Goal: Transaction & Acquisition: Subscribe to service/newsletter

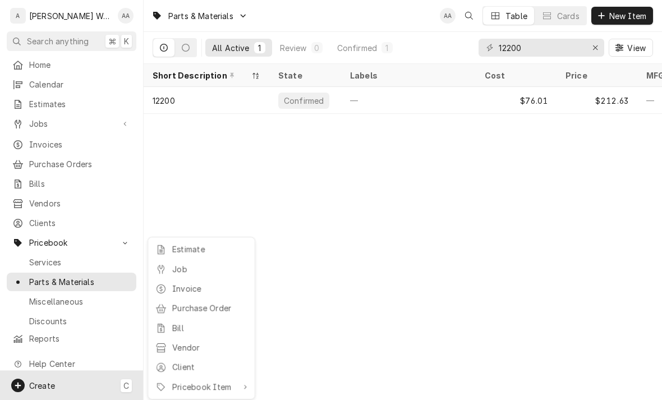
click at [174, 266] on div "Job" at bounding box center [209, 269] width 75 height 12
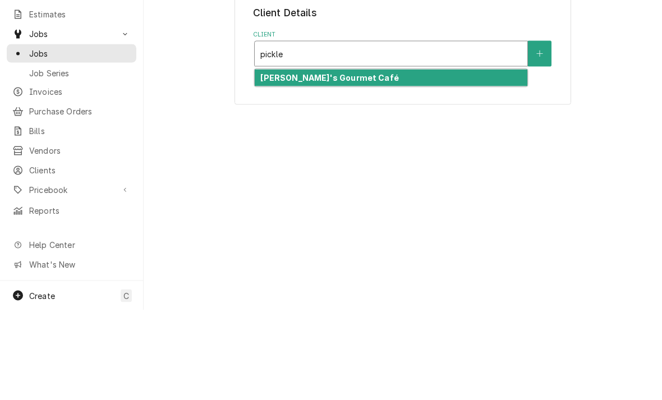
click at [277, 163] on strong "Pickleman's Gourmet Café" at bounding box center [329, 168] width 138 height 10
type input "pickle"
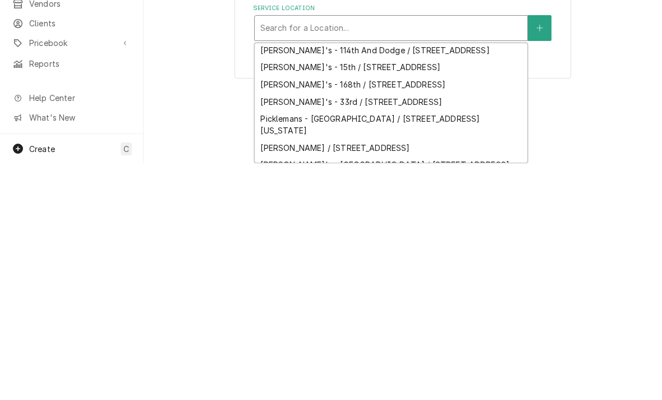
scroll to position [18, 0]
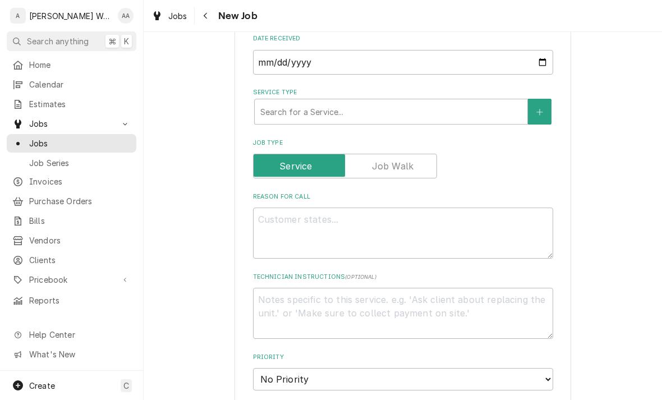
scroll to position [346, 0]
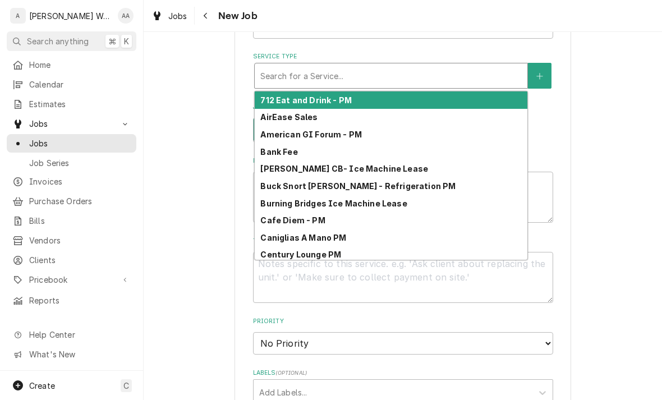
type input "c"
type textarea "x"
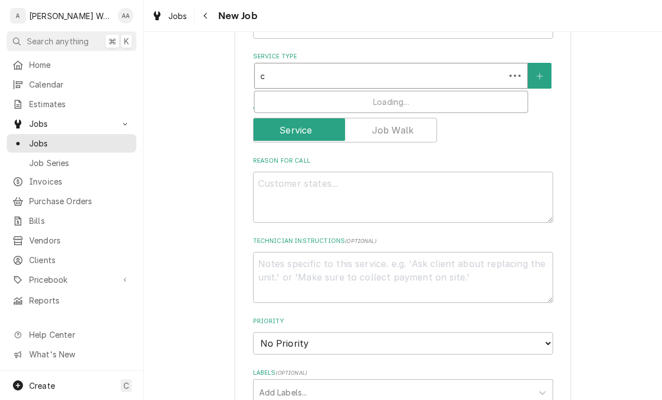
type input "co"
type textarea "x"
type input "com"
type textarea "x"
type input "comm"
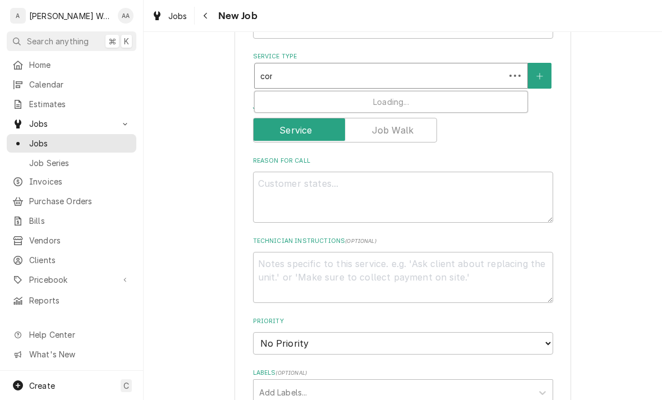
type textarea "x"
type input "comme"
type textarea "x"
type input "commerc"
type textarea "x"
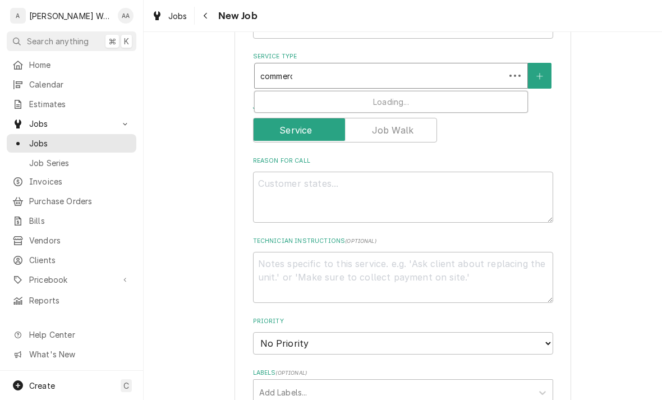
type input "commerci"
type textarea "x"
type input "commercia"
type textarea "x"
type input "commercial"
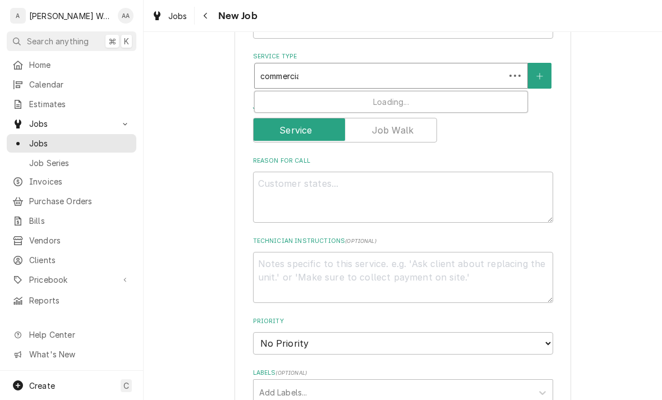
type textarea "x"
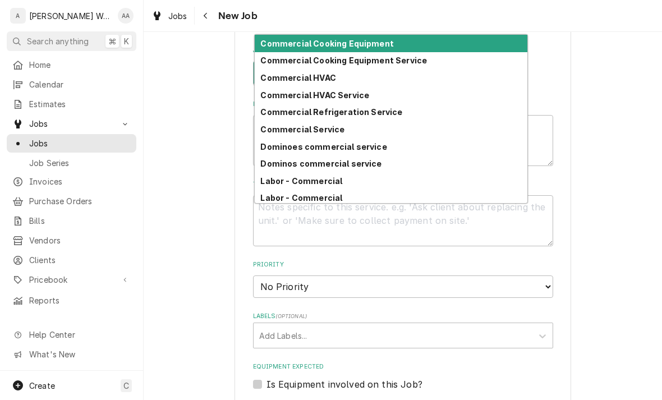
scroll to position [407, 0]
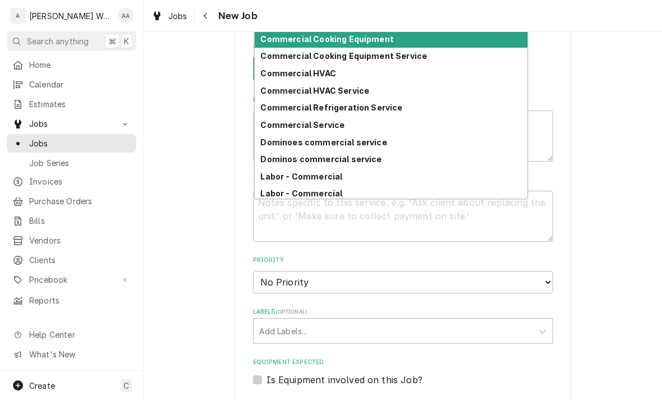
click at [275, 108] on strong "Commercial Refrigeration Service" at bounding box center [331, 108] width 142 height 10
type input "commercial"
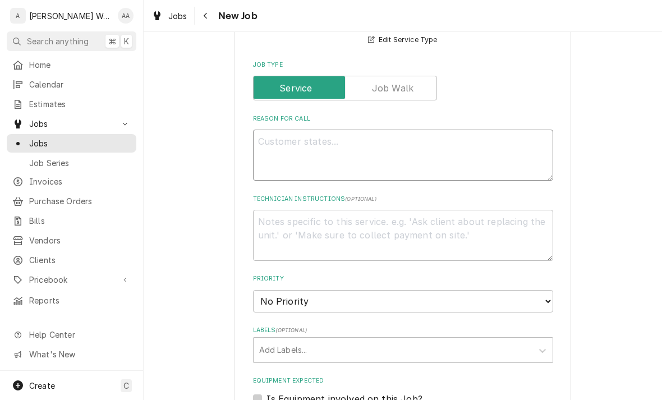
click at [276, 157] on textarea "Reason For Call" at bounding box center [403, 155] width 300 height 51
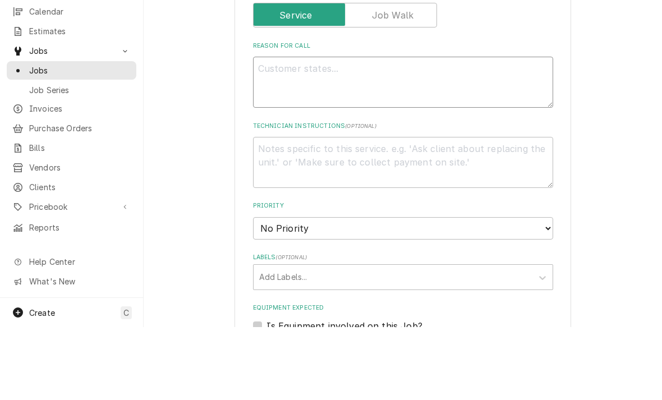
type textarea "x"
type textarea "In"
type textarea "x"
type textarea "Ins"
type textarea "x"
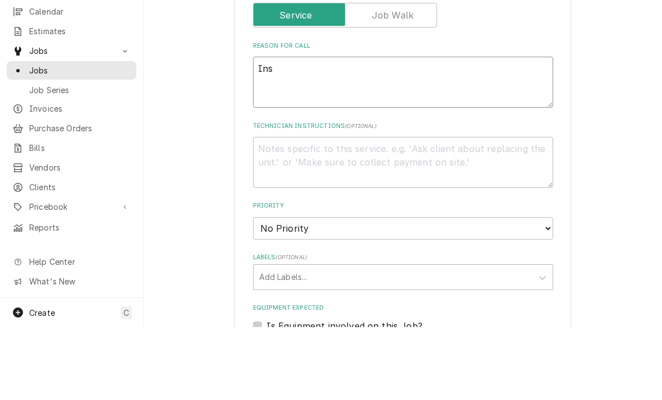
type textarea "Inst"
type textarea "x"
type textarea "Insta"
type textarea "x"
type textarea "Instal"
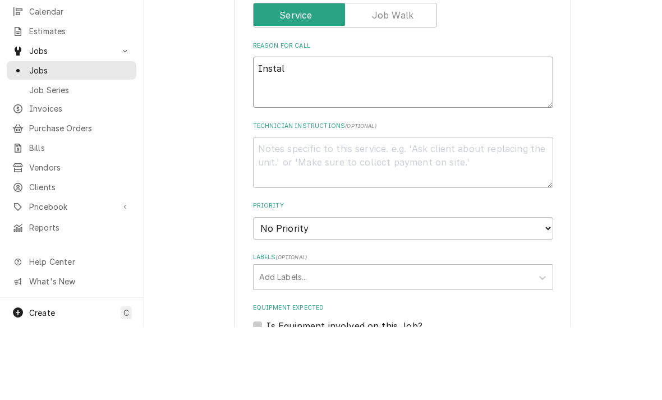
type textarea "x"
type textarea "Install"
type textarea "x"
type textarea "Install d"
type textarea "x"
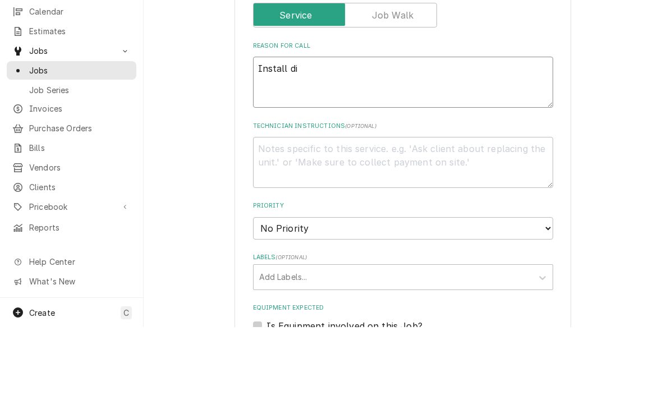
type textarea "Install dia"
type textarea "x"
type textarea "Install diam"
type textarea "x"
type textarea "Install diamo"
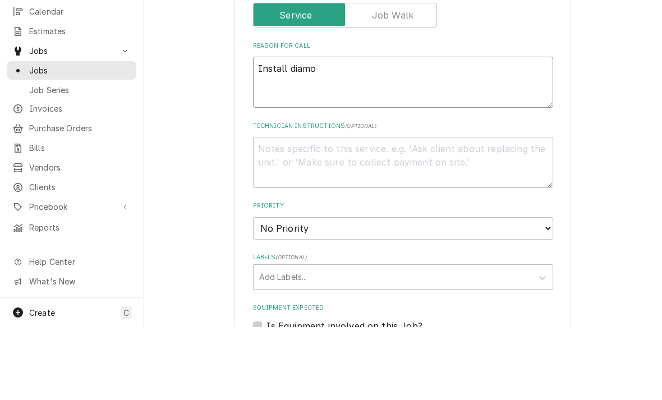
type textarea "x"
type textarea "Install diamon"
type textarea "x"
type textarea "Install diamond"
type textarea "x"
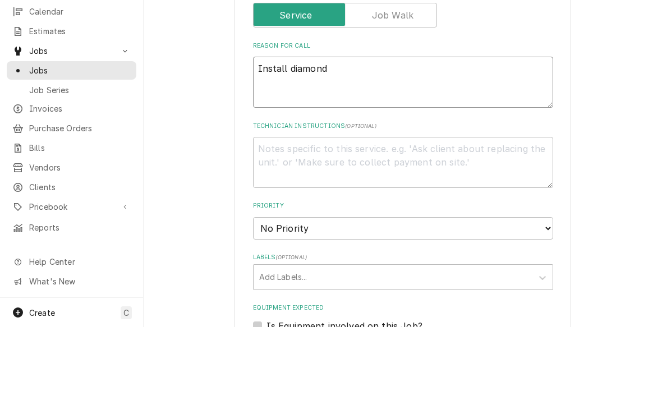
type textarea "Install diamond"
type textarea "x"
type textarea "Install diamond pl"
type textarea "x"
type textarea "Install diamond pla"
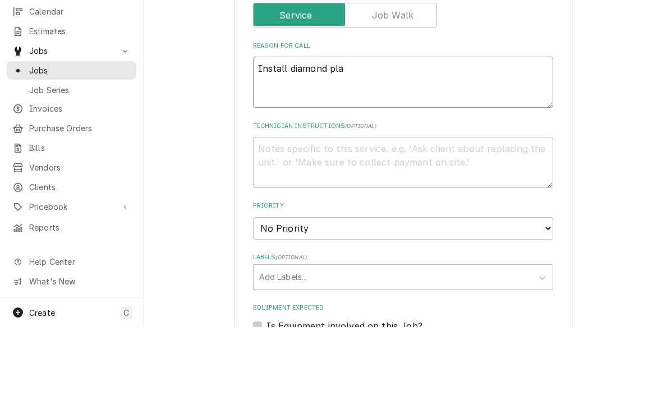
type textarea "x"
type textarea "Install diamond plat"
type textarea "x"
type textarea "Install diamond platw"
type textarea "x"
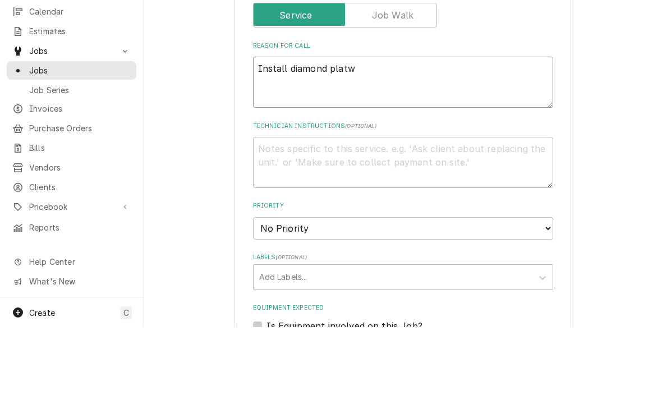
type textarea "Install diamond plate"
type textarea "x"
type textarea "Install diamond plate i"
type textarea "x"
type textarea "Install diamond plate in"
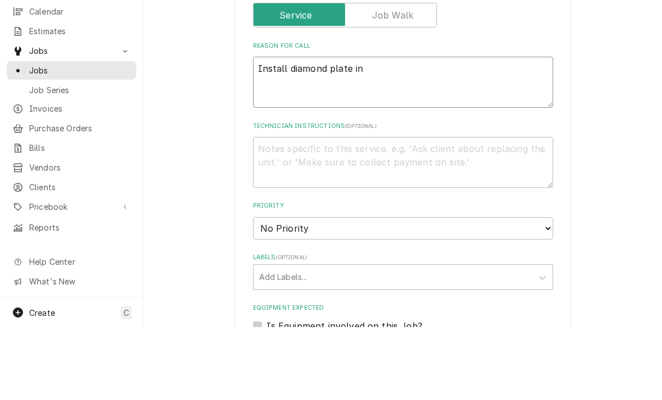
type textarea "x"
type textarea "Install diamond plate in"
type textarea "x"
type textarea "Install diamond plate in WI"
type textarea "x"
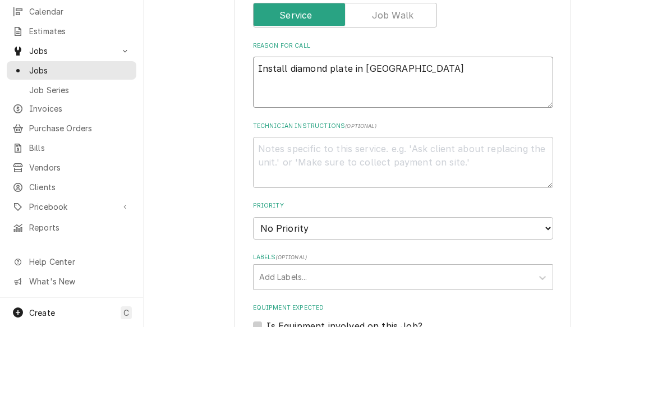
type textarea "Install diamond plate in WIC"
type textarea "x"
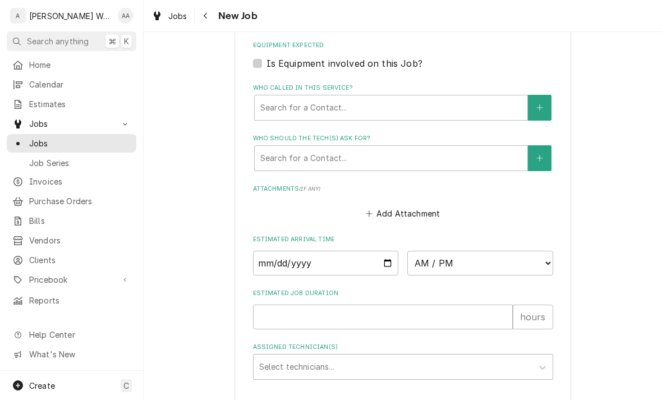
scroll to position [747, 0]
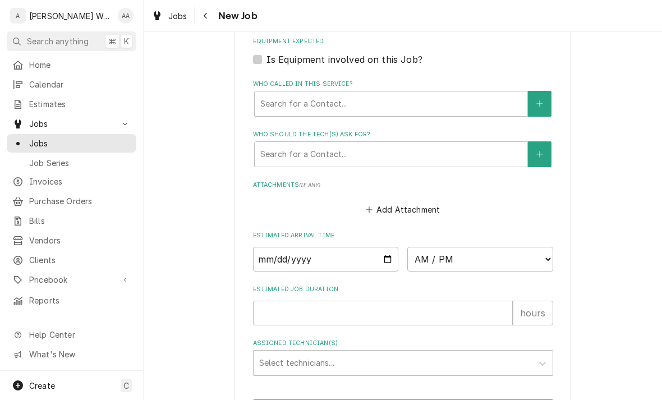
type textarea "Install diamond plate in WIC"
click at [270, 253] on input "Date" at bounding box center [326, 259] width 146 height 25
type input "2025-09-17"
type textarea "x"
type input "2025-09-22"
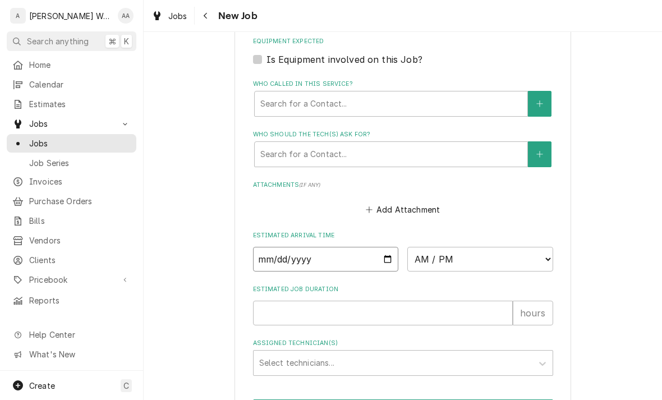
type textarea "x"
click at [425, 251] on select "AM / PM 6:00 AM 6:15 AM 6:30 AM 6:45 AM 7:00 AM 7:15 AM 7:30 AM 7:45 AM 8:00 AM…" at bounding box center [480, 259] width 146 height 25
select select "08:00:00"
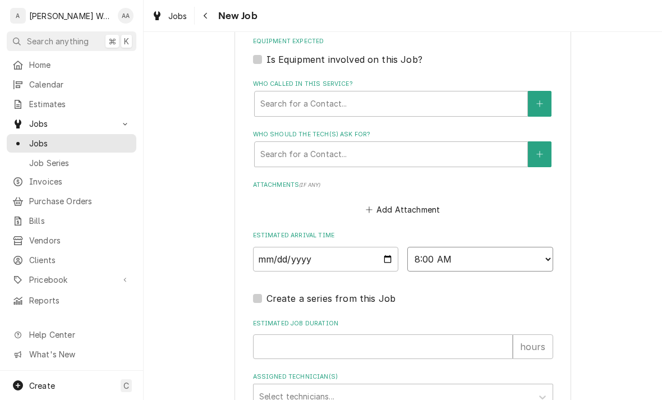
type textarea "x"
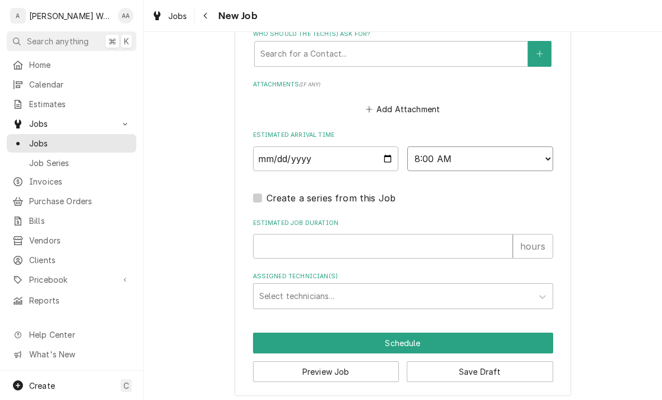
scroll to position [847, 0]
click at [277, 243] on input "Estimated Job Duration" at bounding box center [383, 246] width 260 height 25
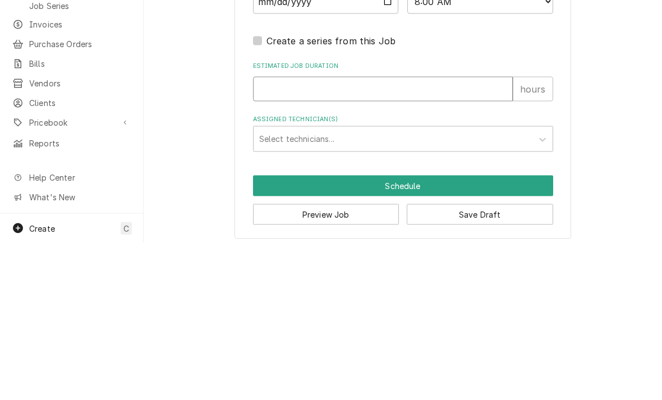
type input "4"
type textarea "x"
type input "4"
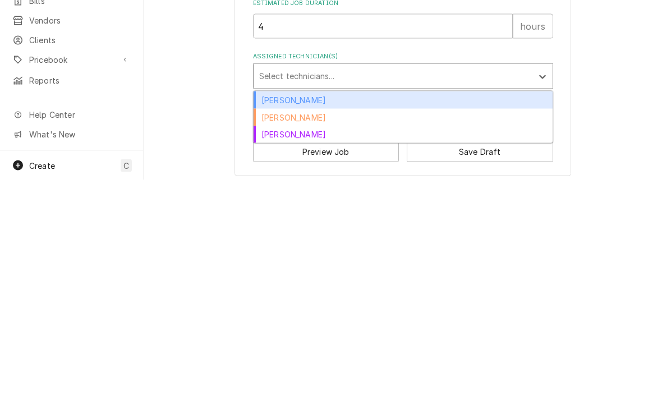
click at [270, 311] on div "Aaron Anderson" at bounding box center [403, 319] width 299 height 17
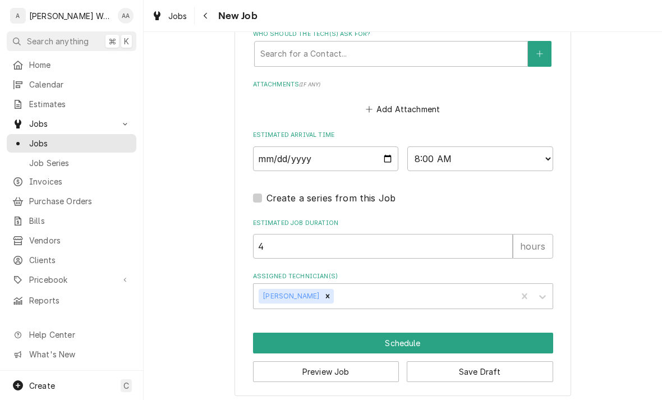
click at [293, 334] on button "Schedule" at bounding box center [403, 343] width 300 height 21
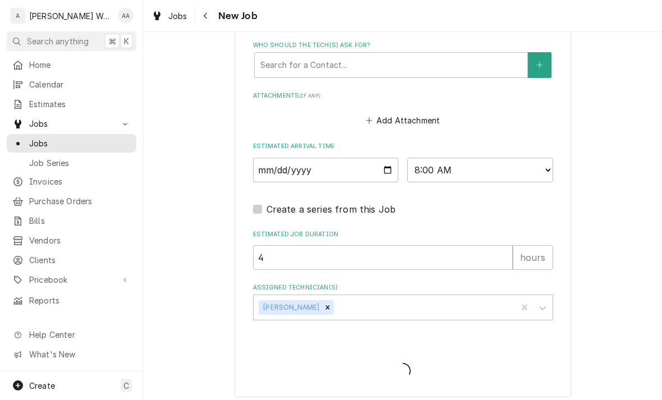
type textarea "x"
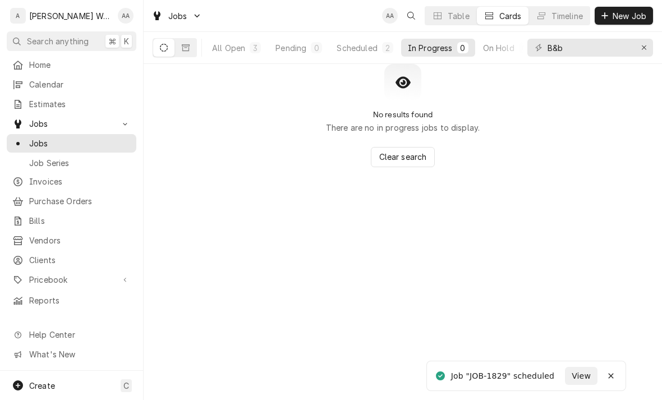
click at [51, 389] on span "Create" at bounding box center [42, 386] width 26 height 10
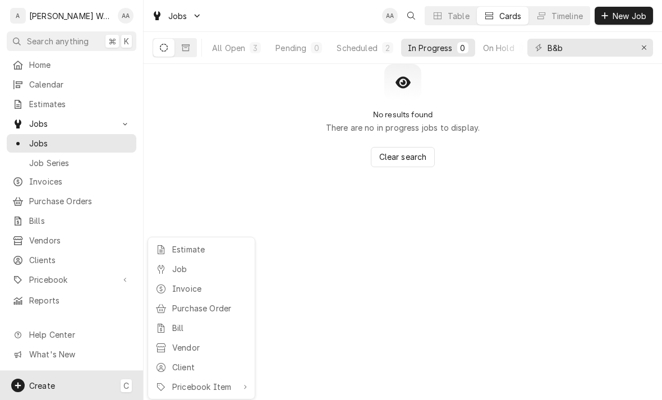
click at [177, 246] on div "Estimate" at bounding box center [209, 250] width 75 height 12
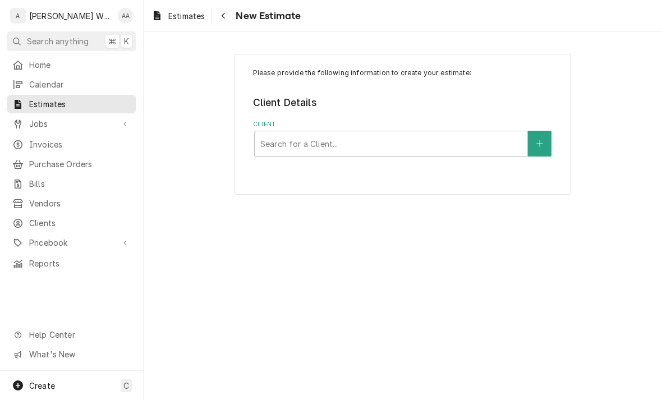
click at [293, 160] on div "Please provide the following information to create your estimate: Client Detail…" at bounding box center [403, 124] width 337 height 141
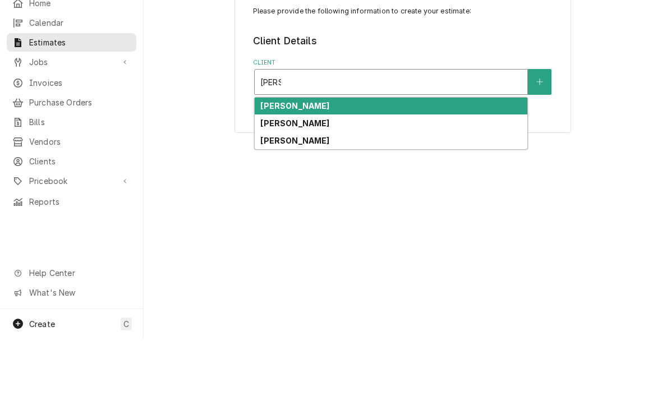
click at [281, 163] on strong "[PERSON_NAME]" at bounding box center [294, 168] width 69 height 10
type input "zach"
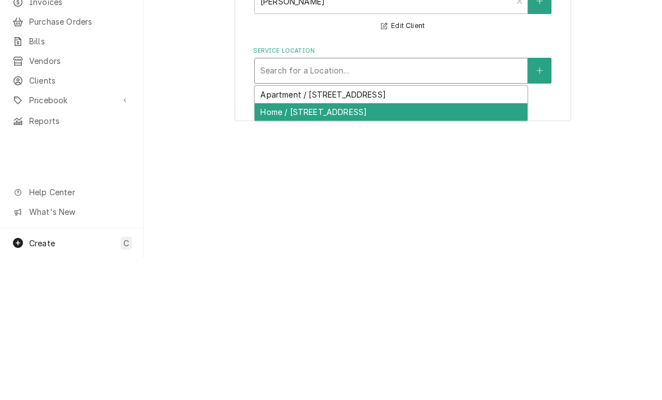
click at [274, 246] on div "Home / 1702 A Avenue, Plattsmouth, NE 68048" at bounding box center [391, 254] width 273 height 17
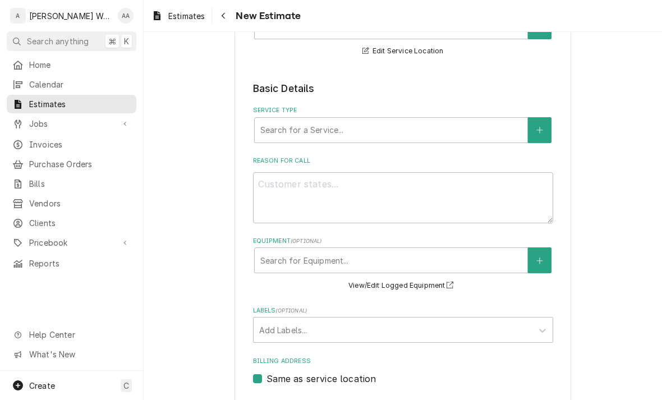
scroll to position [190, 0]
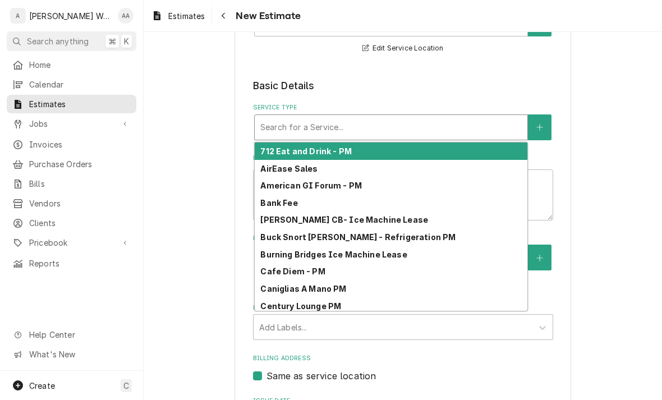
type textarea "x"
type input "re"
type textarea "x"
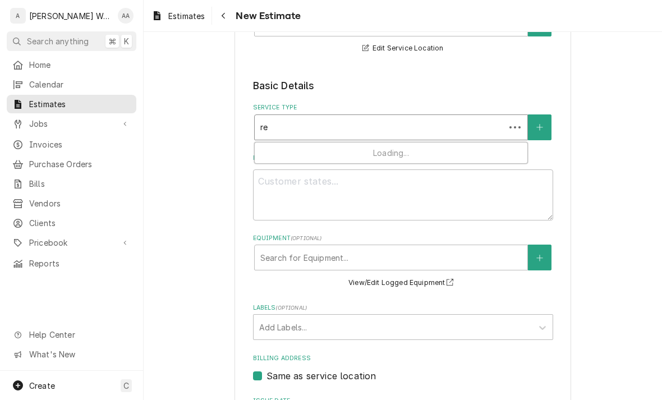
type input "res"
type textarea "x"
type input "resi"
type textarea "x"
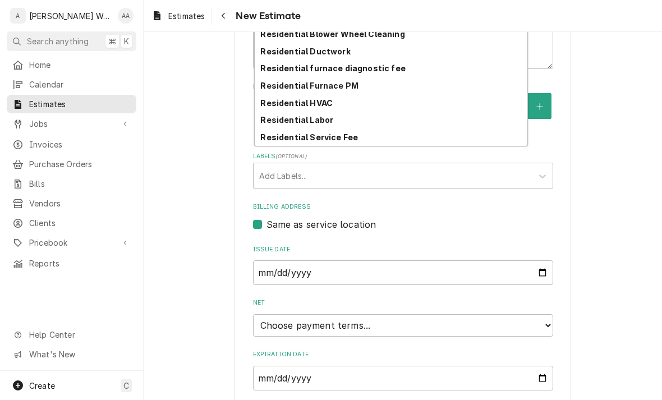
scroll to position [343, 0]
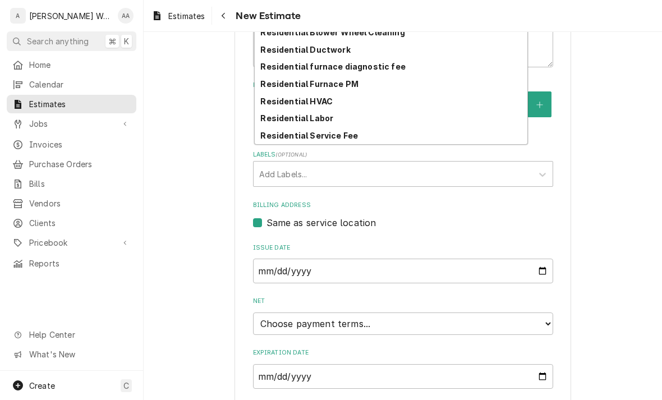
click at [272, 103] on strong "Residential HVAC" at bounding box center [296, 102] width 72 height 10
type input "resi"
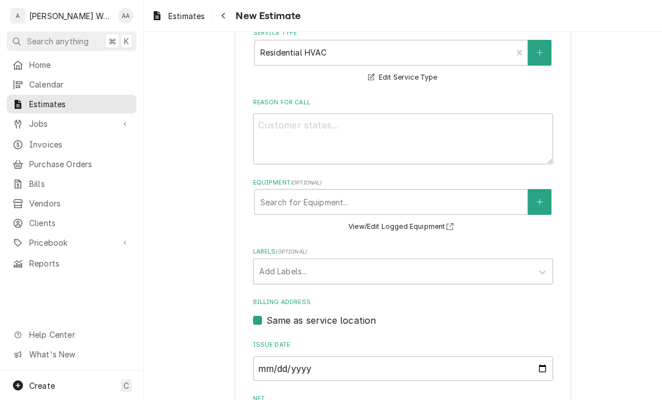
scroll to position [261, 0]
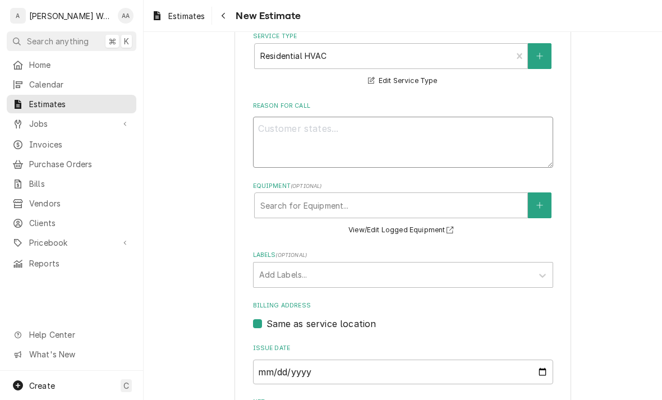
click at [277, 132] on textarea "Reason For Call" at bounding box center [403, 142] width 300 height 51
type textarea "x"
type textarea "I"
type textarea "x"
type textarea "Ins"
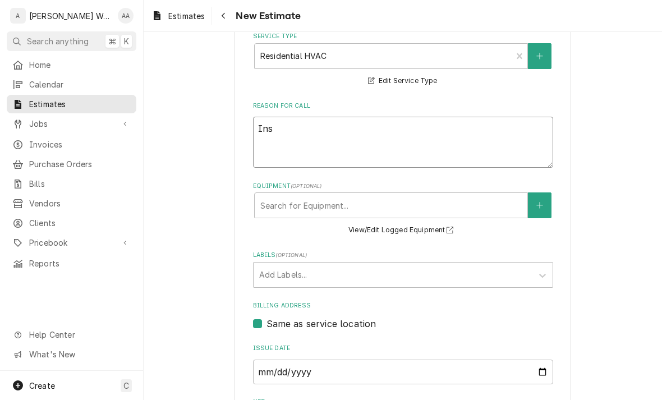
type textarea "x"
type textarea "Inst"
type textarea "x"
type textarea "Insta"
type textarea "x"
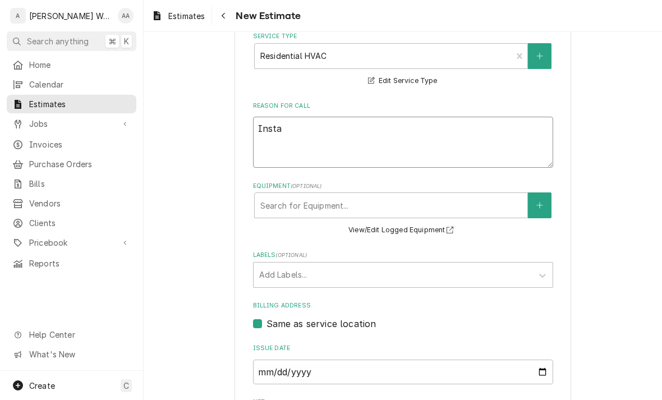
type textarea "Instal"
type textarea "x"
type textarea "Install"
type textarea "x"
type textarea "Install"
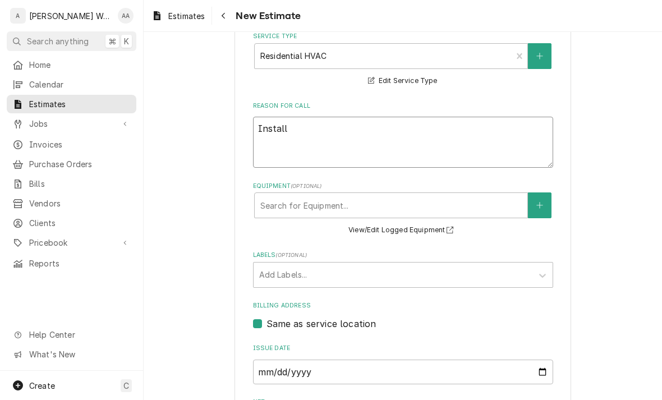
type textarea "x"
type textarea "Install i"
type textarea "x"
type textarea "Install ia"
type textarea "x"
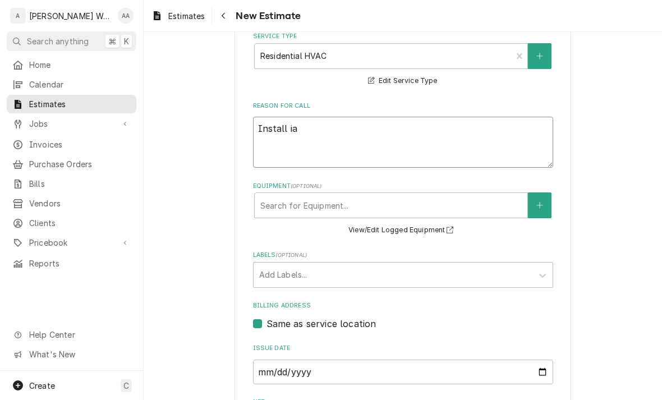
type textarea "Install iaq"
type textarea "x"
type textarea "Install iaq"
type textarea "x"
type textarea "Install iaq u"
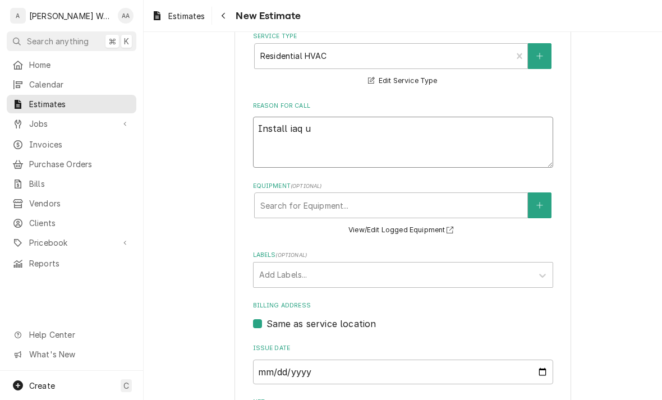
type textarea "x"
type textarea "Install iaq up"
type textarea "x"
type textarea "Install iaq upg"
type textarea "x"
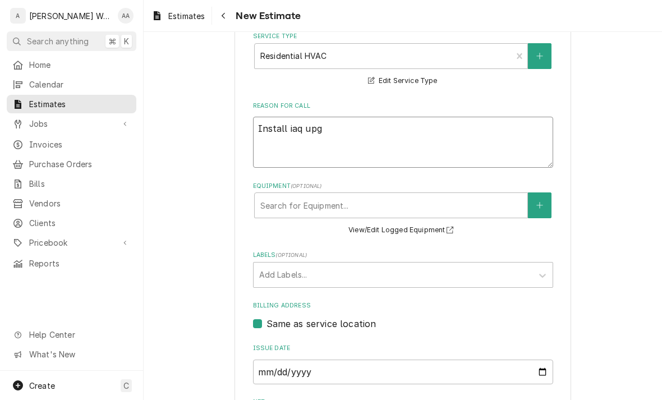
type textarea "Install iaq upgr"
type textarea "x"
type textarea "Install iaq upgra"
type textarea "x"
type textarea "Install iaq upgrade"
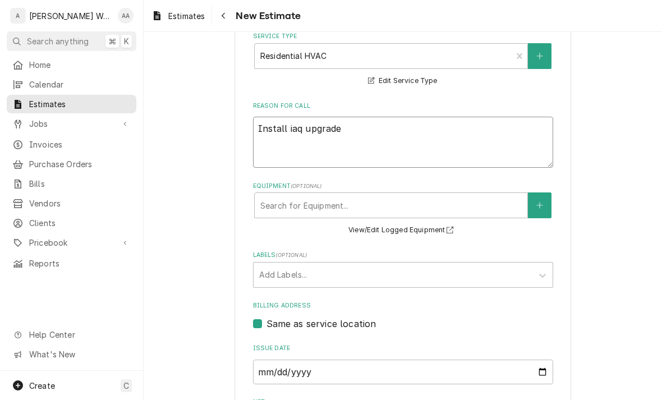
type textarea "x"
type textarea "Install iaq upgrades"
type textarea "x"
type textarea "Install iaq upgrades"
type textarea "x"
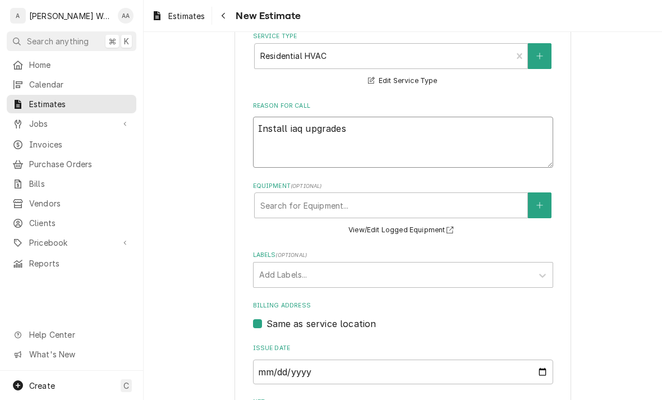
type textarea "Install iaq upgrades i"
type textarea "x"
type textarea "Install iaq upgrades in"
type textarea "x"
type textarea "Install iaq upgrades in ma"
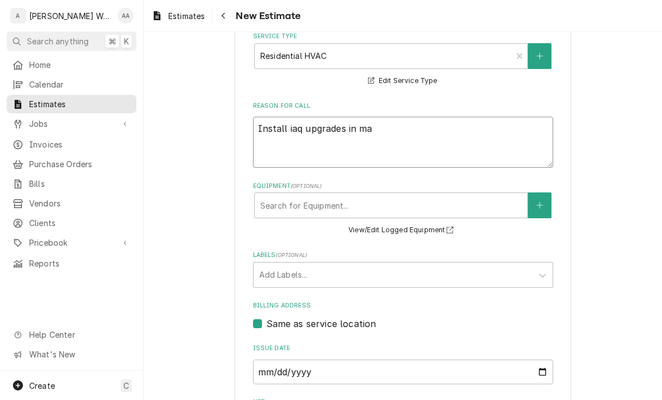
type textarea "x"
type textarea "Install iaq upgrades in main"
type textarea "x"
type textarea "Install iaq upgrades in main"
type textarea "x"
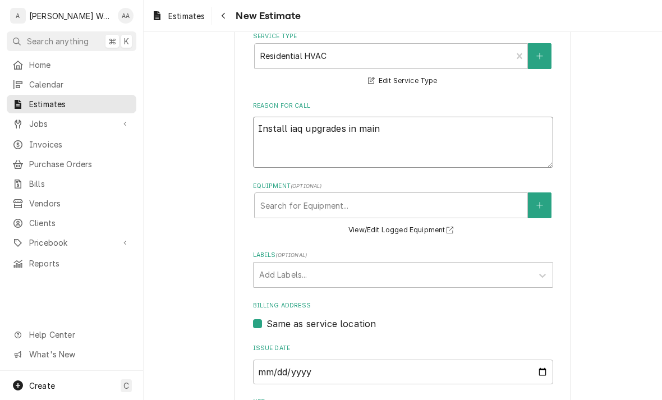
type textarea "Install iaq upgrades in main h"
type textarea "x"
type textarea "Install iaq upgrades in main ho"
type textarea "x"
type textarea "Install iaq upgrades in main hour"
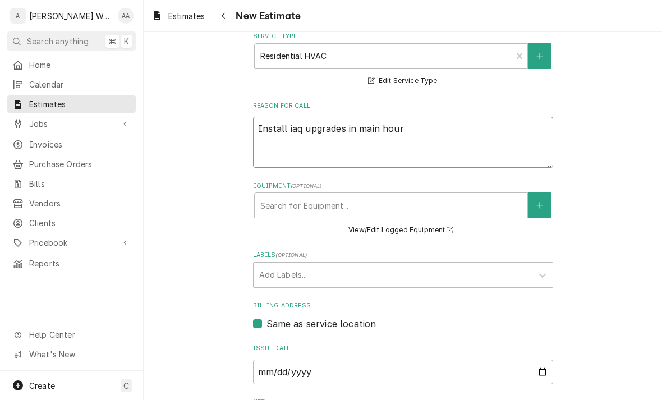
type textarea "x"
type textarea "Install iaq upgrades in main hours"
type textarea "x"
type textarea "Install iaq upgrades in main hour"
type textarea "x"
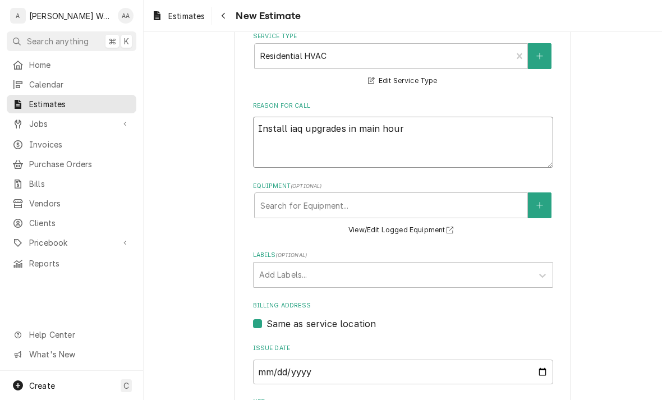
type textarea "Install iaq upgrades in main hou"
type textarea "x"
type textarea "Install iaq upgrades in main house"
type textarea "x"
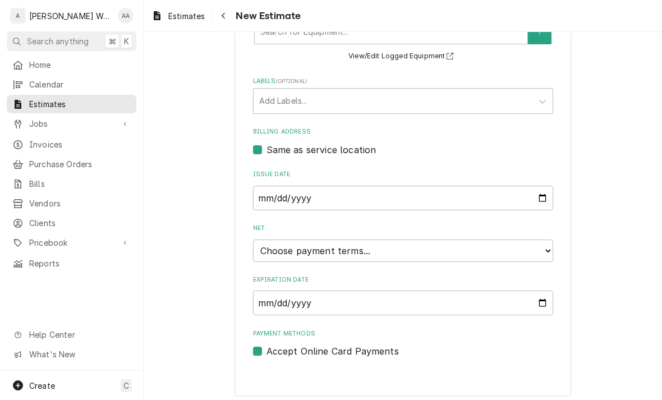
scroll to position [435, 0]
type textarea "Install iaq upgrades in main house"
click at [280, 251] on select "Choose payment terms... Same Day Net 7 Net 14 Net 21 Net 30 Net 45 Net 60 Net 90" at bounding box center [403, 251] width 300 height 22
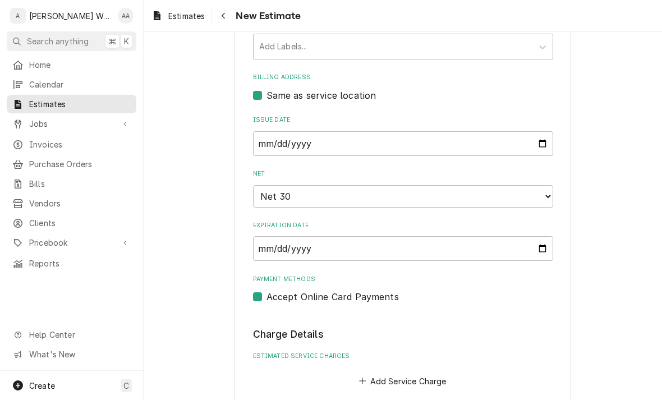
scroll to position [490, 0]
click at [276, 191] on select "Choose payment terms... Same Day Net 7 Net 14 Net 21 Net 30 Net 30 Net 45 Net 6…" at bounding box center [403, 196] width 300 height 22
type textarea "x"
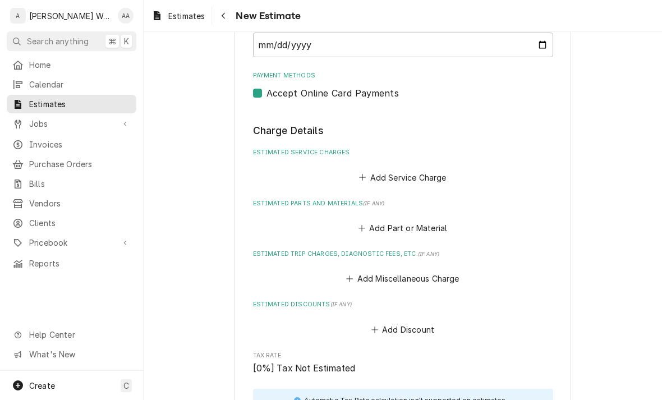
scroll to position [702, 0]
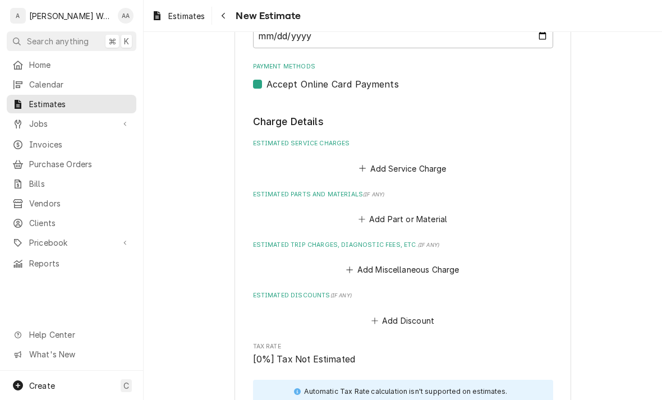
click at [384, 161] on button "Add Service Charge" at bounding box center [402, 169] width 91 height 16
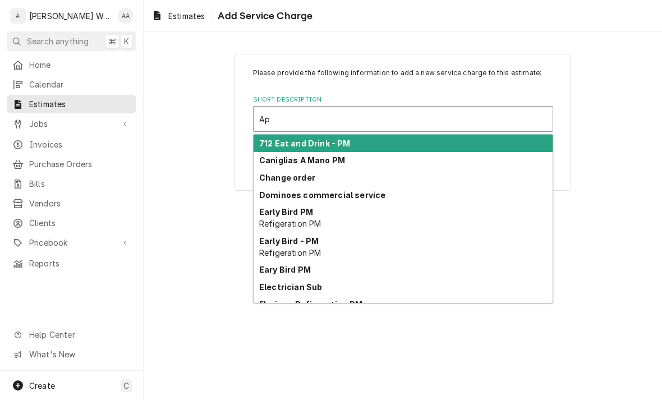
type input "Ap"
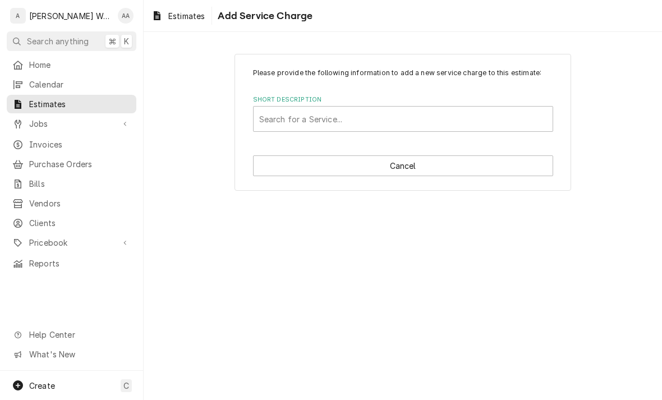
click at [216, 290] on div "Please provide the following information to add a new service charge to this es…" at bounding box center [403, 216] width 519 height 368
click at [276, 152] on div "Please provide the following information to add a new service charge to this es…" at bounding box center [403, 122] width 337 height 137
click at [259, 168] on button "Cancel" at bounding box center [403, 165] width 300 height 21
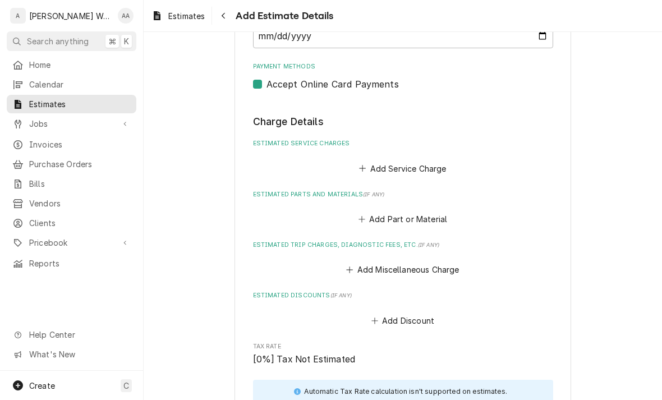
type textarea "x"
click at [389, 211] on button "Add Part or Material" at bounding box center [402, 219] width 93 height 16
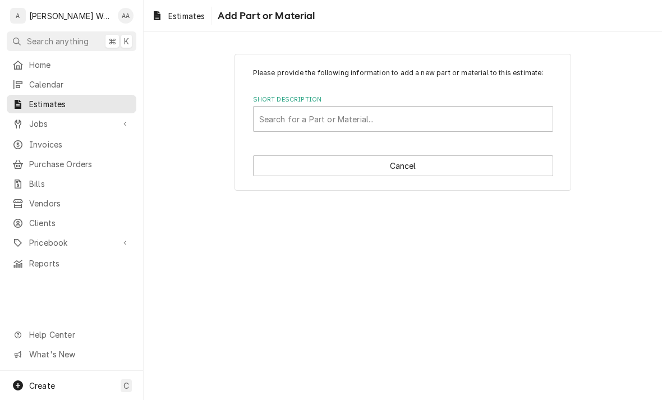
click at [301, 142] on div "Please provide the following information to add a new part or material to this …" at bounding box center [403, 122] width 337 height 137
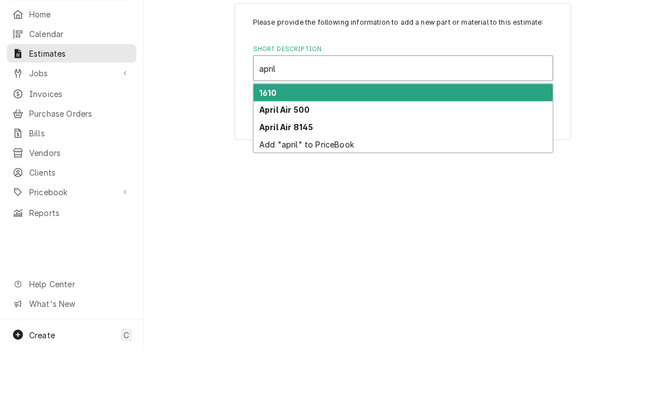
click at [270, 155] on strong "April Air 500" at bounding box center [284, 160] width 51 height 10
type input "april"
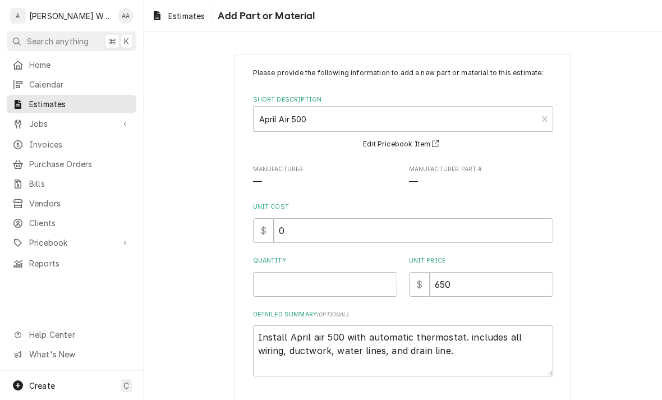
type textarea "x"
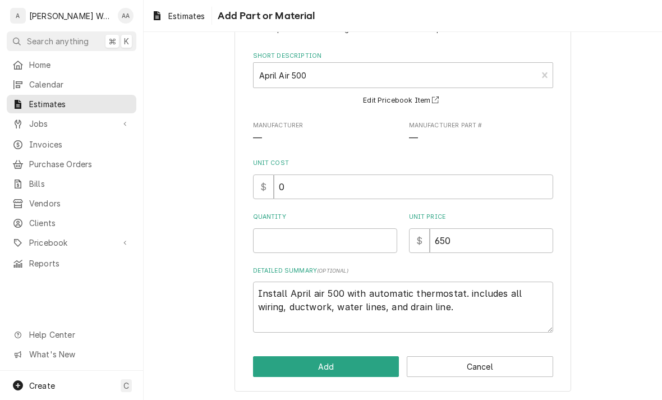
scroll to position [43, 0]
click at [279, 243] on input "Quantity" at bounding box center [325, 241] width 144 height 25
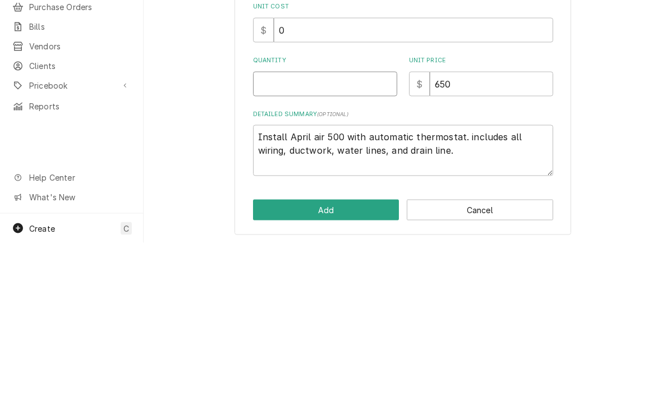
type input "1"
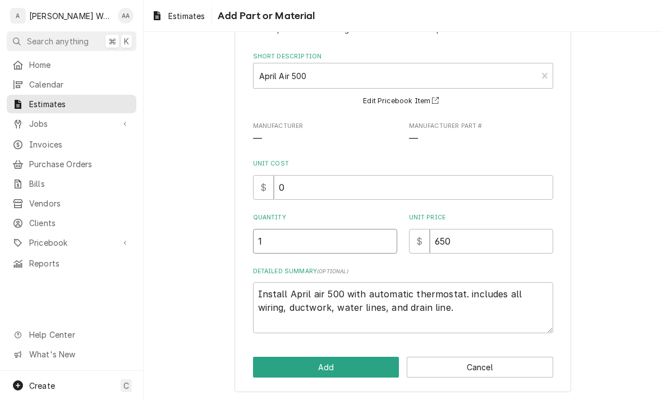
click at [273, 370] on button "Add" at bounding box center [326, 367] width 146 height 21
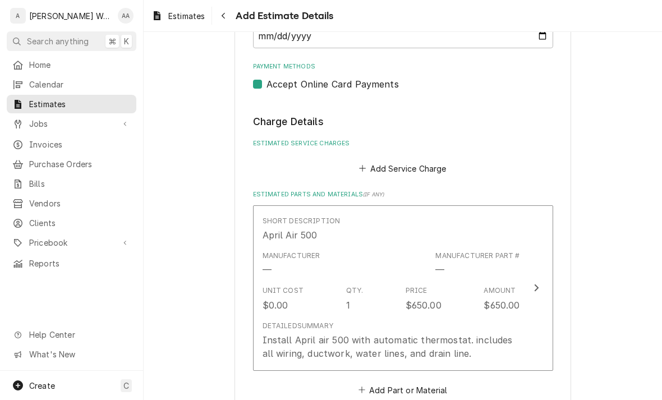
type textarea "x"
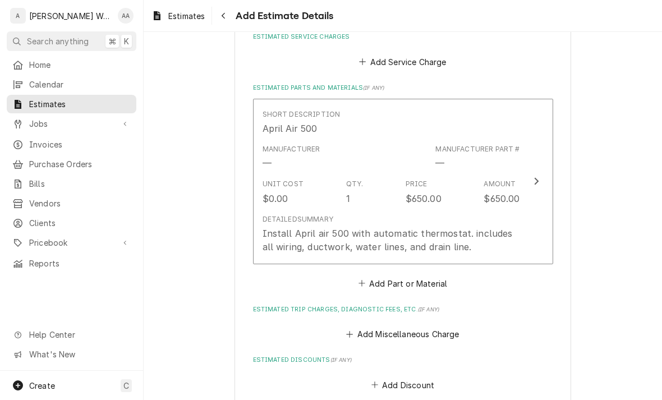
scroll to position [810, 0]
click at [383, 278] on button "Add Part or Material" at bounding box center [402, 282] width 93 height 16
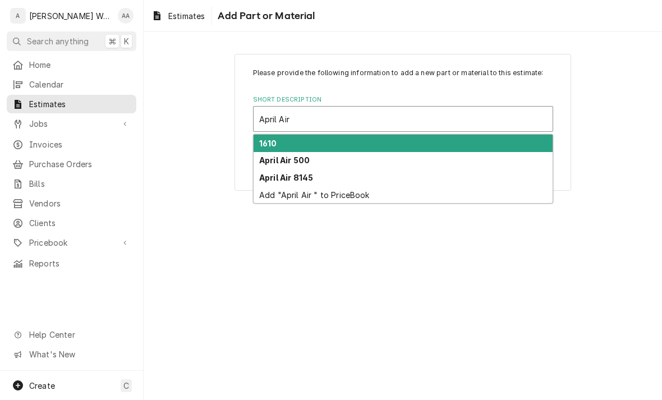
click at [272, 144] on strong "1610" at bounding box center [268, 144] width 18 height 10
type input "April Air"
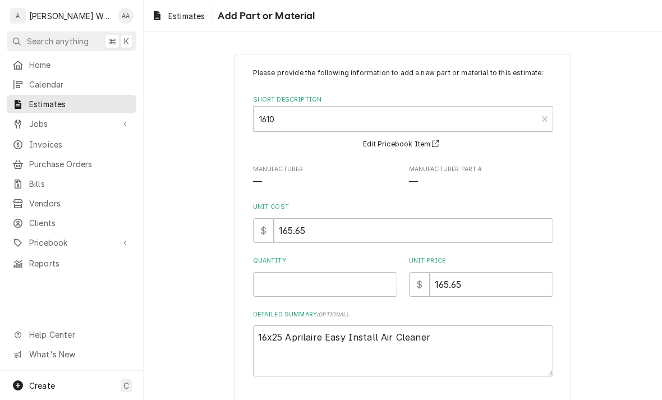
type textarea "x"
click at [281, 123] on div "Short Description" at bounding box center [395, 119] width 273 height 20
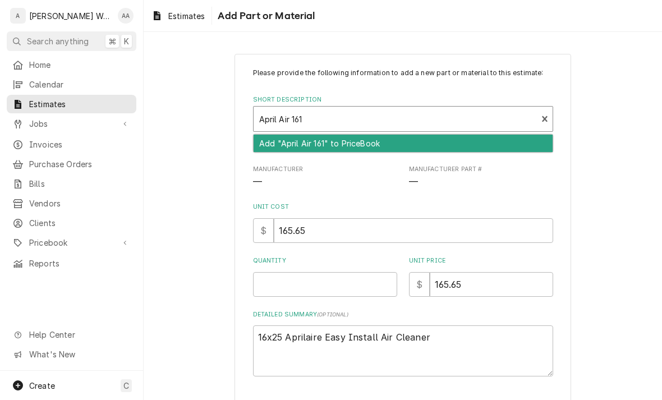
type input "April Air 1610"
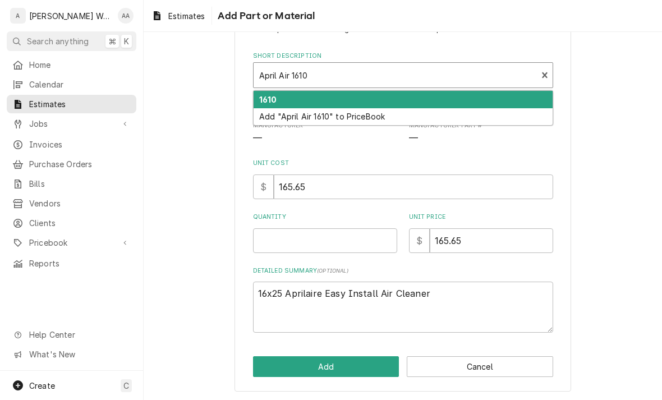
scroll to position [43, 0]
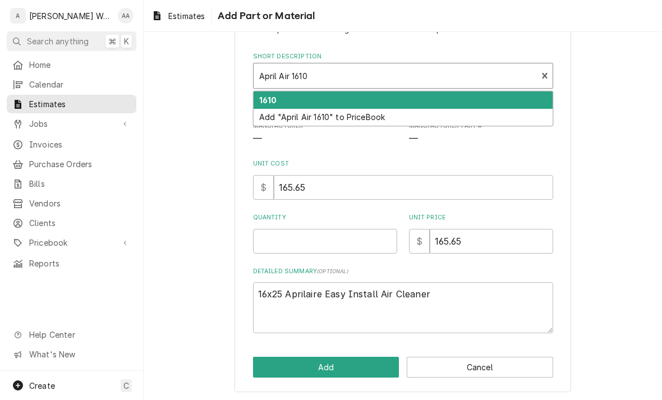
click at [274, 120] on div "Add "April Air 1610" to PriceBook" at bounding box center [403, 117] width 299 height 17
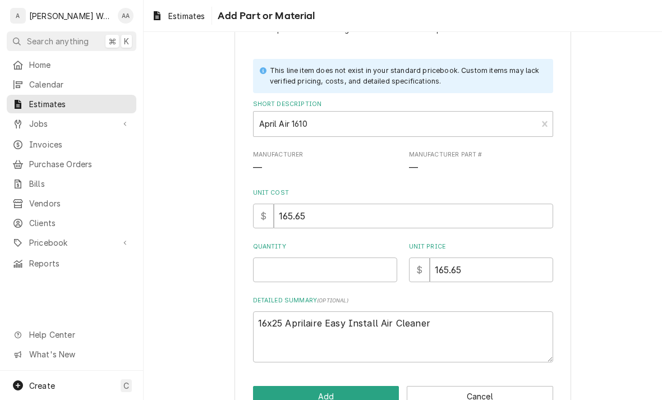
type textarea "x"
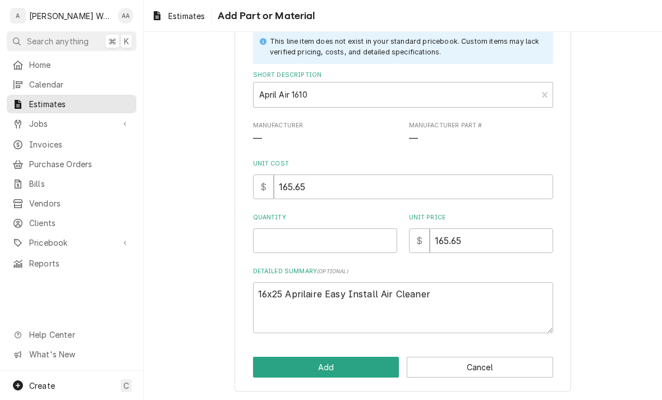
scroll to position [72, 0]
click at [275, 246] on input "Quantity" at bounding box center [325, 241] width 144 height 25
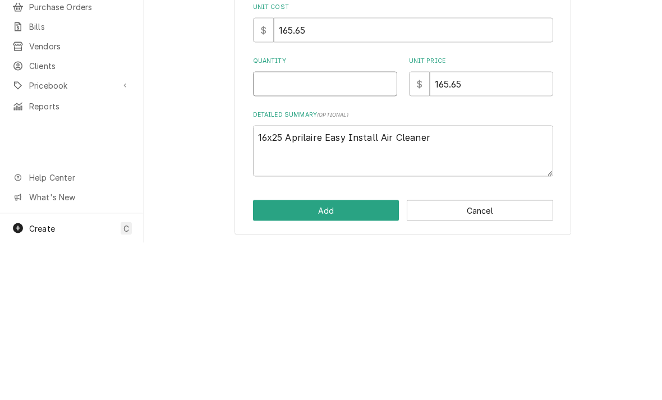
type input "1"
type textarea "x"
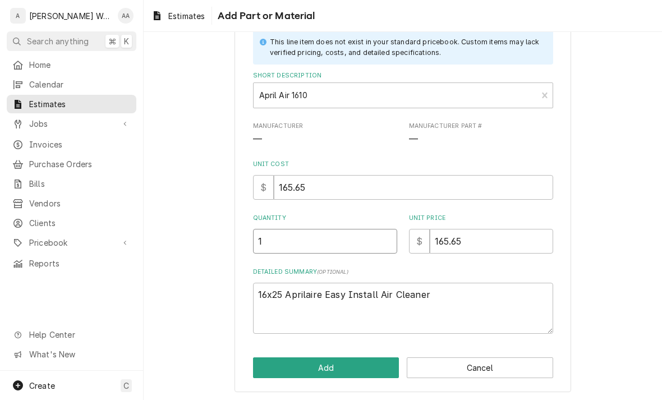
type input "1"
click at [524, 238] on input "165.65" at bounding box center [491, 241] width 123 height 25
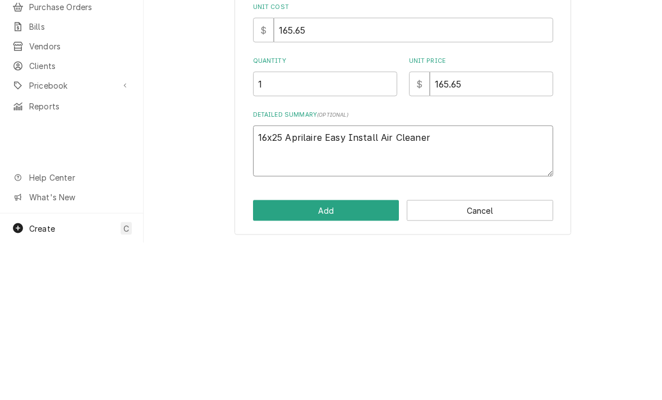
click at [295, 283] on textarea "16x25 Aprilaire Easy Install Air Cleaner" at bounding box center [403, 308] width 300 height 51
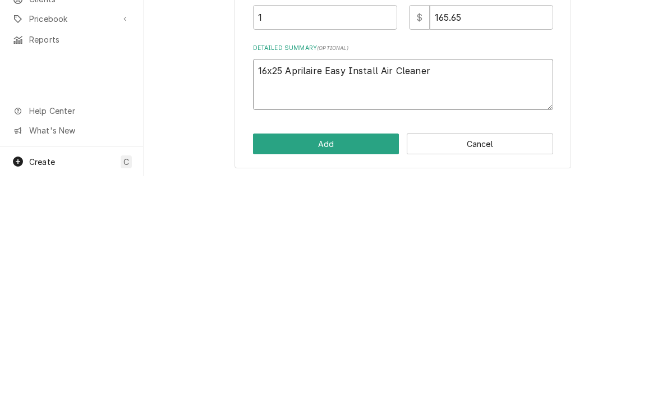
click at [281, 283] on textarea "16x25 Aprilaire Easy Install Air Cleaner" at bounding box center [403, 308] width 300 height 51
type textarea "x"
type textarea "Aprilaire Easy Install Air Cleaner"
type textarea "x"
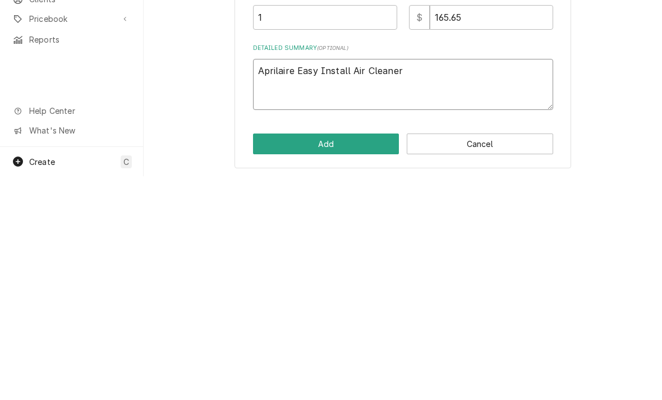
click at [414, 283] on textarea "Aprilaire Easy Install Air Cleaner" at bounding box center [403, 308] width 300 height 51
type textarea "Aprilaire Easy Install Air Cleaner,"
type textarea "x"
type textarea "Aprilaire Easy Install Air Cleaner,"
click at [471, 283] on textarea "Aprilaire Easy Install Air Cleaner," at bounding box center [403, 308] width 300 height 51
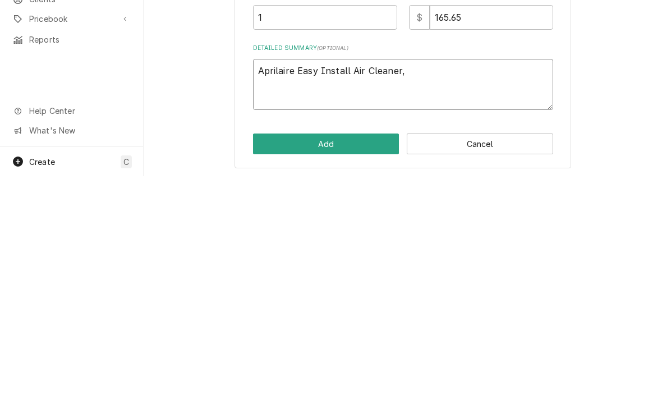
paste textarea "16x25"
type textarea "x"
type textarea "Aprilaire Easy Install Air Cleaner, 16x25"
type textarea "x"
type textarea "Aprilaire Easy Install Air Cleaner, 16x25x"
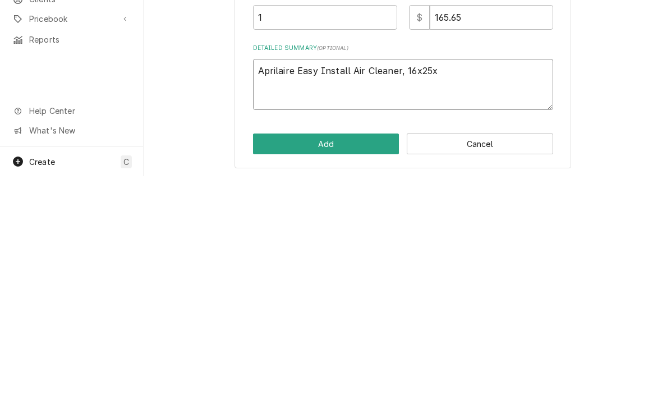
type textarea "x"
type textarea "Aprilaire Easy Install Air Cleaner, 16x25x4"
type textarea "x"
type textarea "Aprilaire Easy Install Air Cleaner, 16x25x4"
type textarea "x"
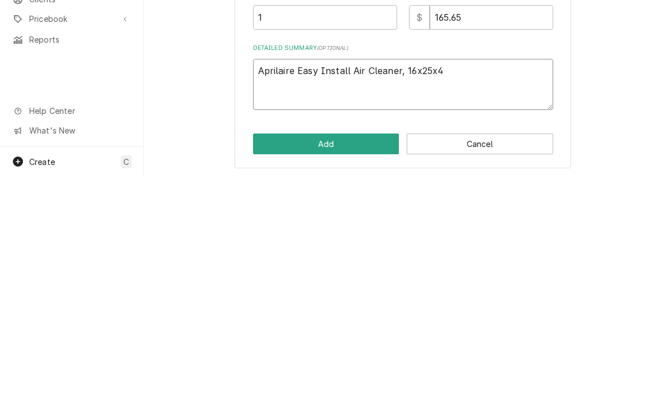
type textarea "Aprilaire Easy Install Air Cleaner, 16x25x4 f"
type textarea "x"
type textarea "Aprilaire Easy Install Air Cleaner, 16x25x4 fil"
type textarea "x"
type textarea "Aprilaire Easy Install Air Cleaner, 16x25x4 filt"
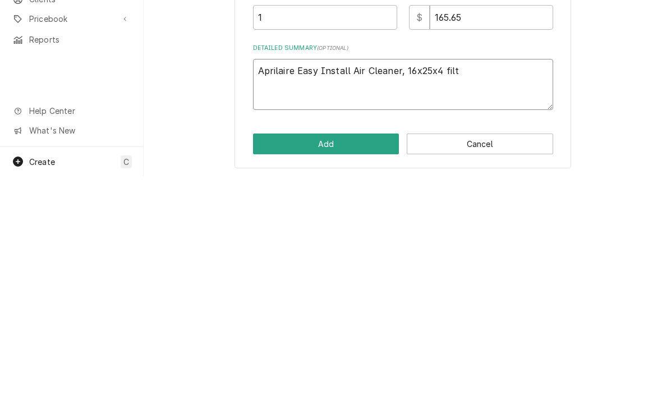
type textarea "x"
type textarea "Aprilaire Easy Install Air Cleaner, 16x25x4 filte"
type textarea "x"
type textarea "Aprilaire Easy Install Air Cleaner, 16x25x4 filter"
type textarea "x"
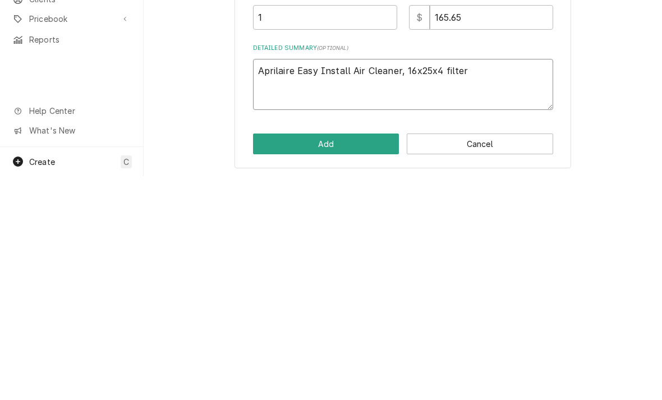
type textarea "Aprilaire Easy Install Air Cleaner, 16x25x4 filter s"
type textarea "x"
type textarea "Aprilaire Easy Install Air Cleaner, 16x25x4 filter siz"
type textarea "x"
type textarea "Aprilaire Easy Install Air Cleaner, 16x25x4 filter size"
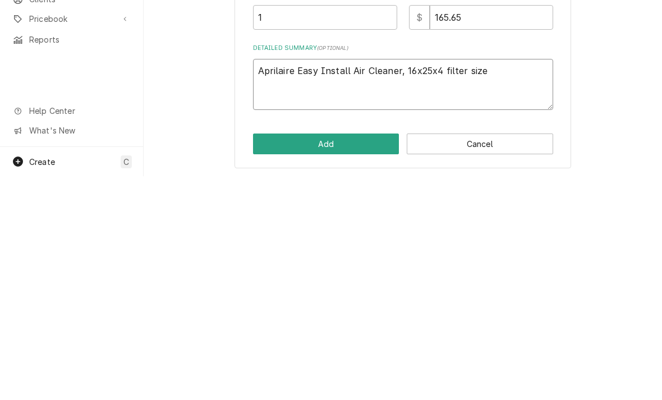
type textarea "x"
type textarea "Aprilaire Easy Install Air Cleaner, 16x25x4 filter size"
type textarea "x"
type textarea "Aprilaire Easy Install Air Cleaner, 16x25x4 filter size."
type textarea "x"
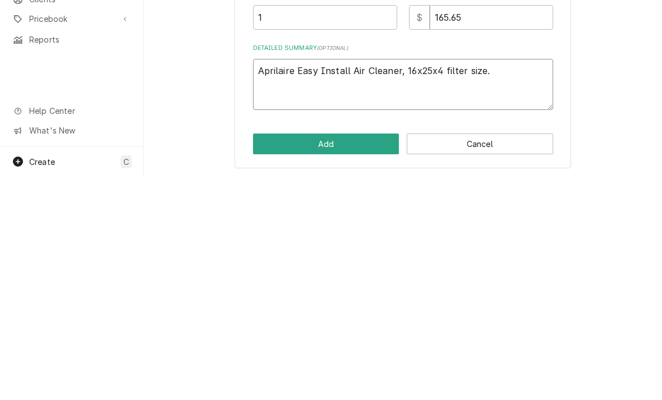
type textarea "Aprilaire Easy Install Air Cleaner, 16x25x4 filter size."
type textarea "x"
type textarea "Aprilaire Easy Install Air Cleaner, 16x25x4 filter size."
type textarea "x"
type textarea "Aprilaire Easy Install Air Cleaner, 16x25x4 filter size. I"
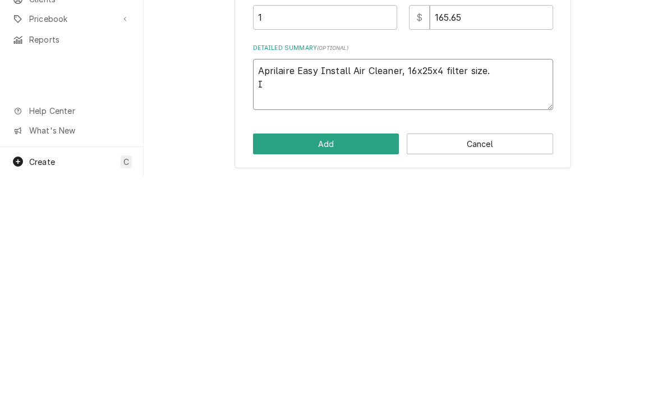
type textarea "x"
type textarea "Aprilaire Easy Install Air Cleaner, 16x25x4 filter size. In"
type textarea "x"
type textarea "Aprilaire Easy Install Air Cleaner, 16x25x4 filter size. Ins"
type textarea "x"
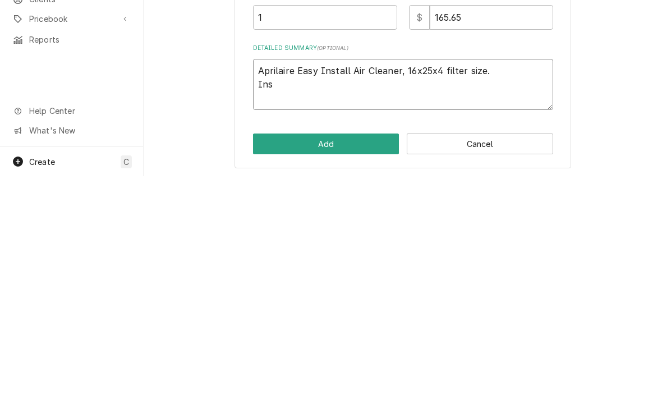
type textarea "Aprilaire Easy Install Air Cleaner, 16x25x4 filter size. Inst"
type textarea "x"
type textarea "Aprilaire Easy Install Air Cleaner, 16x25x4 filter size. Insta"
type textarea "x"
type textarea "Aprilaire Easy Install Air Cleaner, 16x25x4 filter size. Instal"
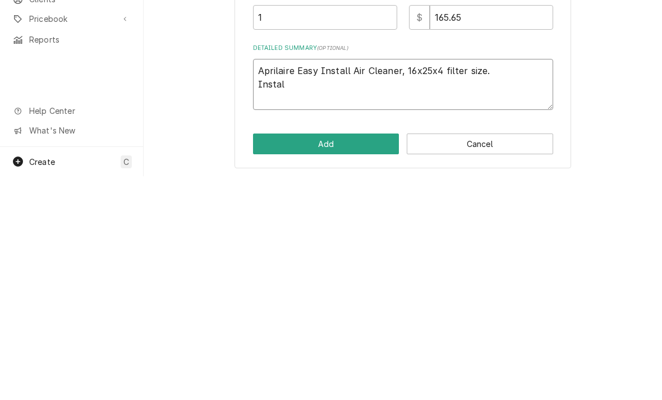
type textarea "x"
type textarea "Aprilaire Easy Install Air Cleaner, 16x25x4 filter size. Install"
type textarea "x"
type textarea "Aprilaire Easy Install Air Cleaner, 16x25x4 filter size. Install"
type textarea "x"
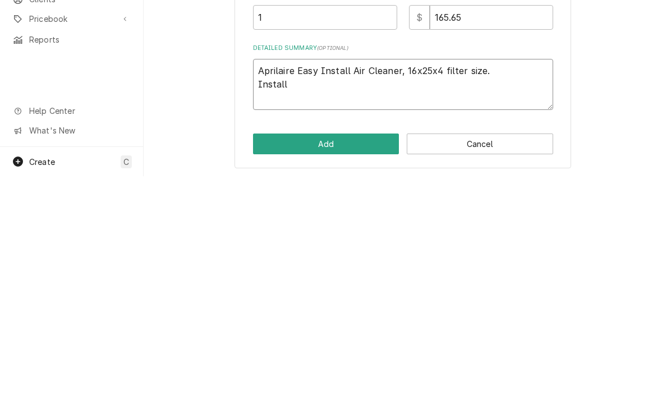
type textarea "Aprilaire Easy Install Air Cleaner, 16x25x4 filter size. Install i"
type textarea "x"
type textarea "Aprilaire Easy Install Air Cleaner, 16x25x4 filter size. Install in"
type textarea "x"
type textarea "Aprilaire Easy Install Air Cleaner, 16x25x4 filter size. Install inc"
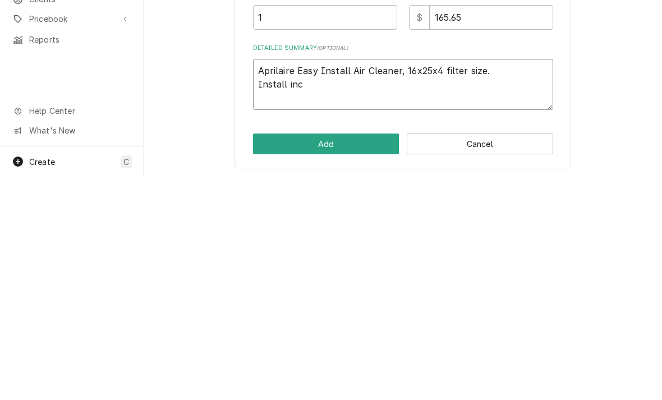
type textarea "x"
type textarea "Aprilaire Easy Install Air Cleaner, 16x25x4 filter size. Install incl"
type textarea "x"
type textarea "Aprilaire Easy Install Air Cleaner, 16x25x4 filter size. Install inclu"
type textarea "x"
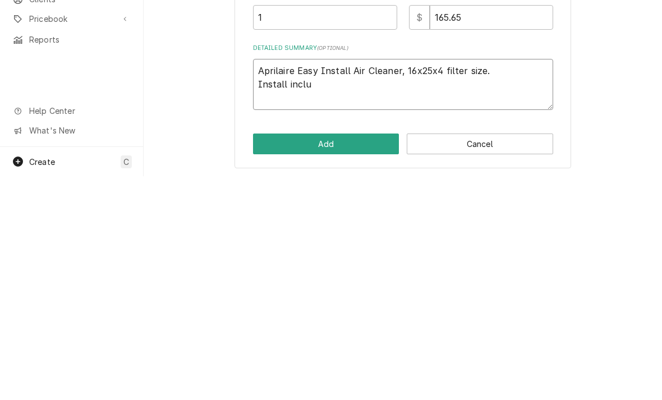
type textarea "Aprilaire Easy Install Air Cleaner, 16x25x4 filter size. Install includ"
type textarea "x"
type textarea "Aprilaire Easy Install Air Cleaner, 16x25x4 filter size. Install include"
type textarea "x"
type textarea "Aprilaire Easy Install Air Cleaner, 16x25x4 filter size. Install includes"
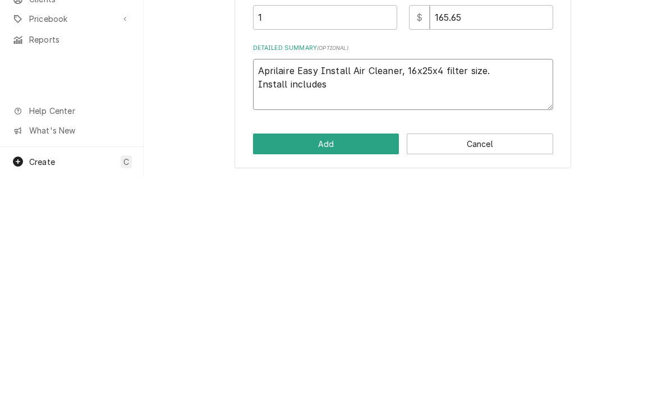
type textarea "x"
type textarea "Aprilaire Easy Install Air Cleaner, 16x25x4 filter size. Install includes"
type textarea "x"
type textarea "Aprilaire Easy Install Air Cleaner, 16x25x4 filter size. Install includes a"
type textarea "x"
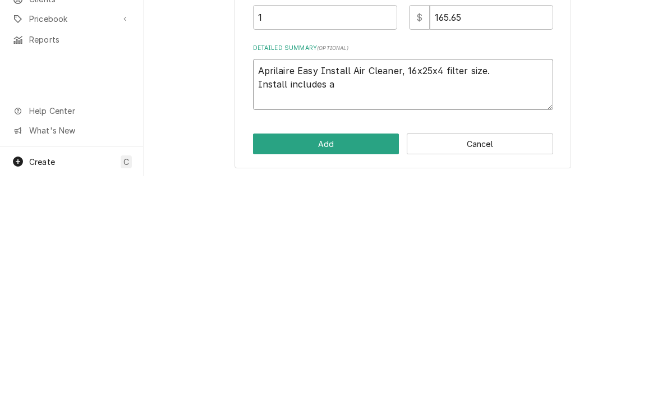
type textarea "Aprilaire Easy Install Air Cleaner, 16x25x4 filter size. Install includes al"
type textarea "x"
type textarea "Aprilaire Easy Install Air Cleaner, 16x25x4 filter size. Install includes all"
type textarea "x"
type textarea "Aprilaire Easy Install Air Cleaner, 16x25x4 filter size. Install includes all d"
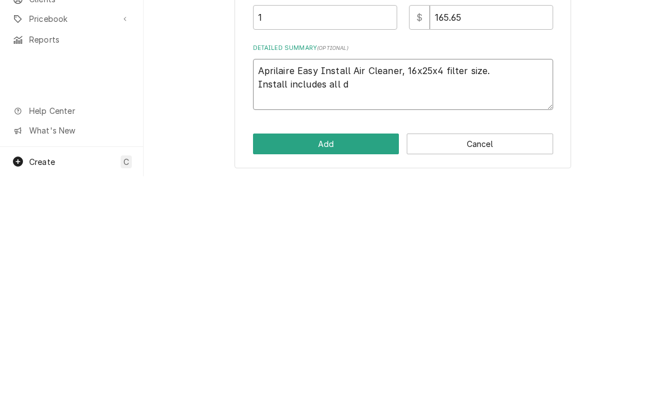
type textarea "x"
type textarea "Aprilaire Easy Install Air Cleaner, 16x25x4 filter size. Install includes all du"
type textarea "x"
type textarea "Aprilaire Easy Install Air Cleaner, 16x25x4 filter size. Install includes all d…"
type textarea "x"
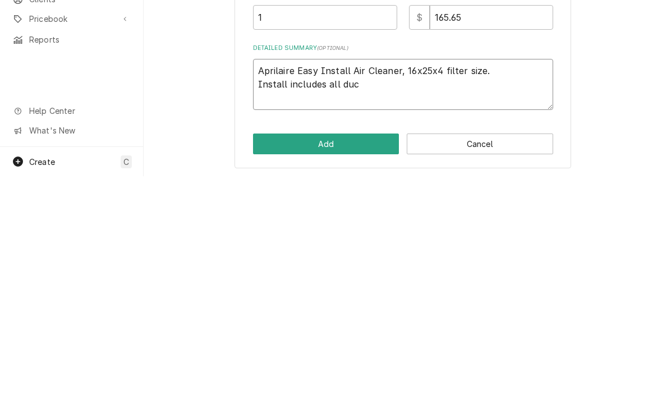
type textarea "Aprilaire Easy Install Air Cleaner, 16x25x4 filter size. Install includes all d…"
type textarea "x"
type textarea "Aprilaire Easy Install Air Cleaner, 16x25x4 filter size. Install includes all d…"
type textarea "x"
type textarea "Aprilaire Easy Install Air Cleaner, 16x25x4 filter size. Install includes all d…"
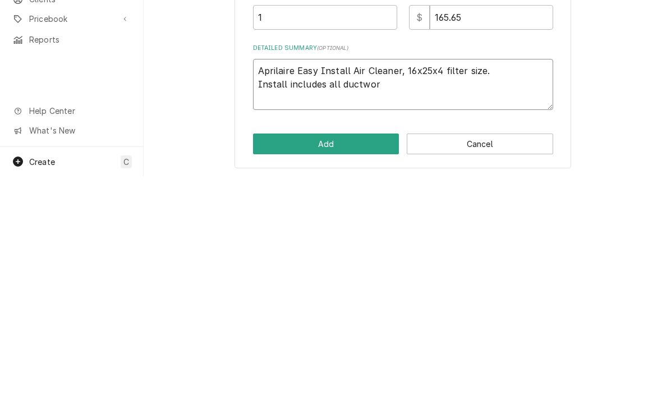
type textarea "x"
type textarea "Aprilaire Easy Install Air Cleaner, 16x25x4 filter size. Install includes all d…"
type textarea "x"
type textarea "Aprilaire Easy Install Air Cleaner, 16x25x4 filter size. Install includes all d…"
type textarea "x"
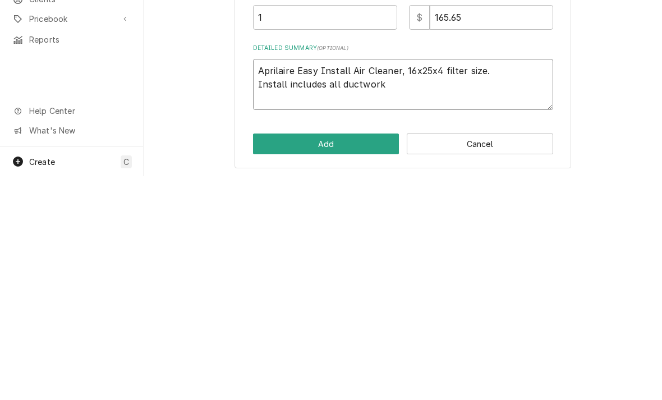
type textarea "Aprilaire Easy Install Air Cleaner, 16x25x4 filter size. Install includes all d…"
type textarea "x"
type textarea "Aprilaire Easy Install Air Cleaner, 16x25x4 filter size. Install includes all d…"
type textarea "x"
type textarea "Aprilaire Easy Install Air Cleaner, 16x25x4 filter size. Install includes all d…"
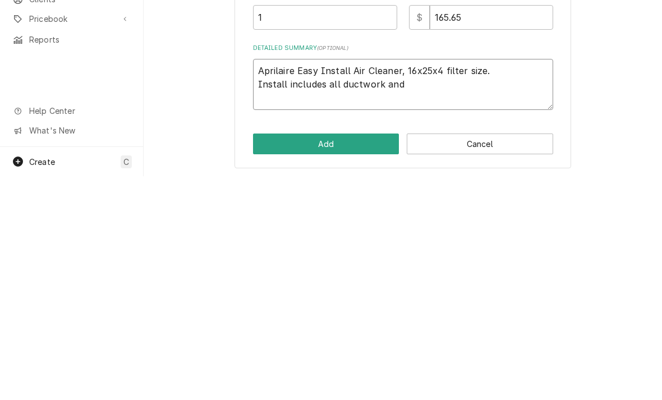
type textarea "x"
type textarea "Aprilaire Easy Install Air Cleaner, 16x25x4 filter size. Install includes all d…"
type textarea "x"
type textarea "Aprilaire Easy Install Air Cleaner, 16x25x4 filter size. Install includes all d…"
type textarea "x"
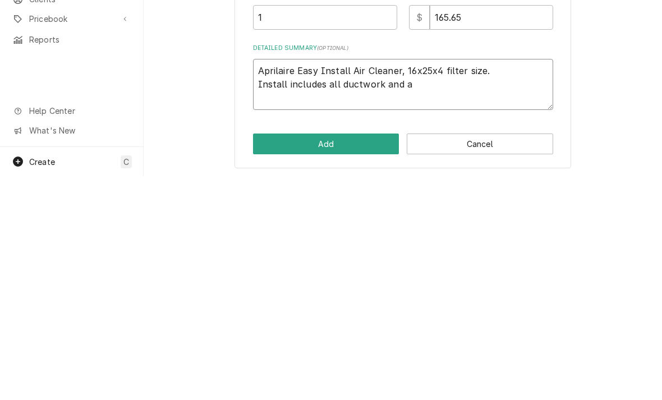
type textarea "Aprilaire Easy Install Air Cleaner, 16x25x4 filter size. Install includes all d…"
type textarea "x"
type textarea "Aprilaire Easy Install Air Cleaner, 16x25x4 filter size. Install includes all d…"
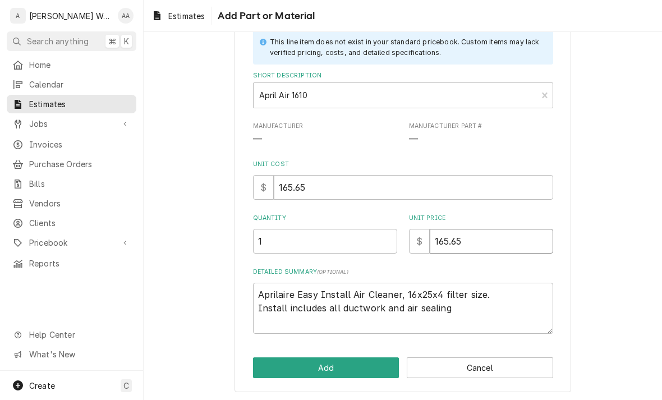
click at [467, 237] on input "165.65" at bounding box center [491, 241] width 123 height 25
click at [286, 364] on button "Add" at bounding box center [326, 367] width 146 height 21
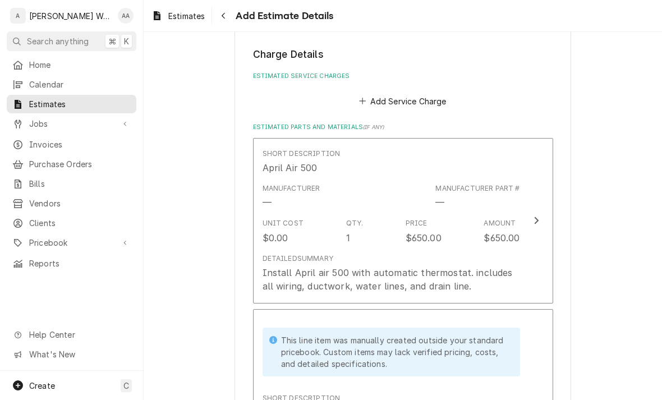
scroll to position [724, 0]
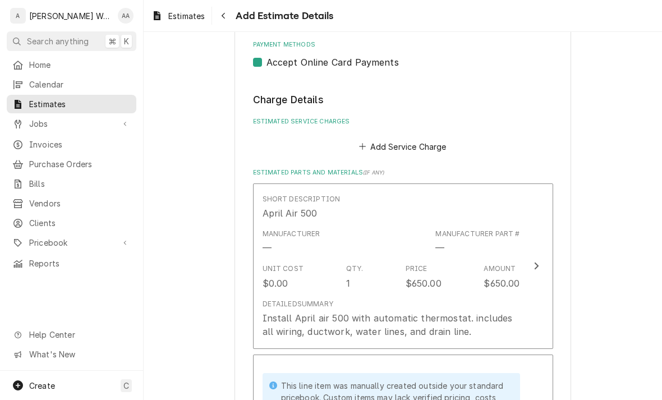
click at [395, 139] on button "Add Service Charge" at bounding box center [402, 147] width 91 height 16
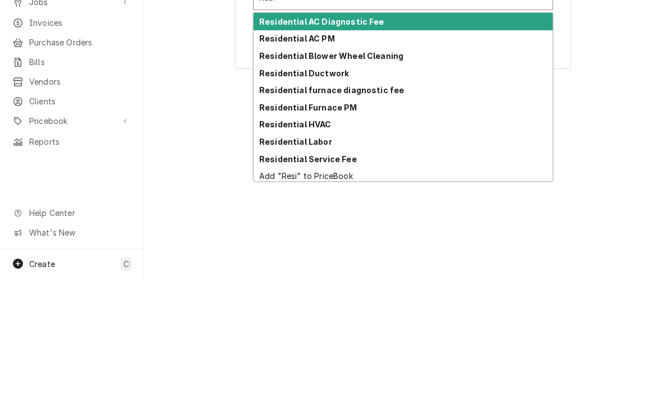
click at [273, 241] on strong "Residential HVAC" at bounding box center [295, 246] width 72 height 10
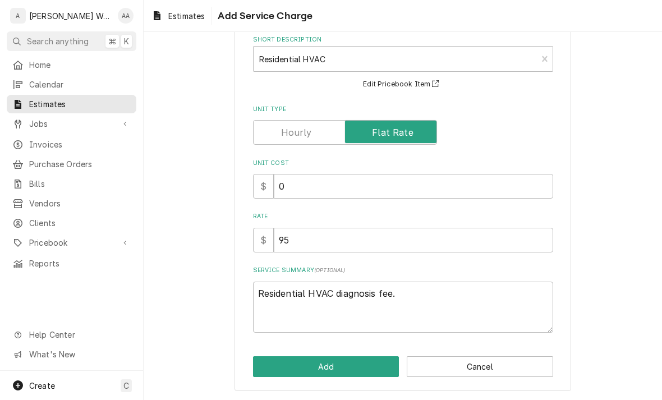
scroll to position [59, 0]
click at [413, 296] on textarea "Residential HVAC diagnosis fee." at bounding box center [403, 307] width 300 height 51
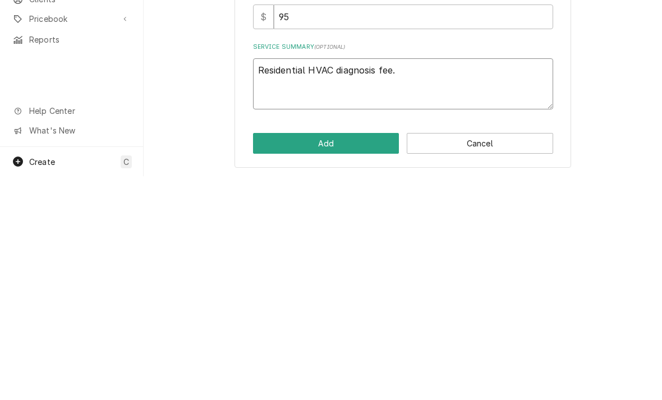
click at [401, 282] on textarea "Residential HVAC diagnosis fee." at bounding box center [403, 307] width 300 height 51
click at [400, 282] on textarea "Residential HVAC diagnosis fee." at bounding box center [403, 307] width 300 height 51
click at [398, 282] on textarea "Residential HVAC diagnosis fee." at bounding box center [403, 307] width 300 height 51
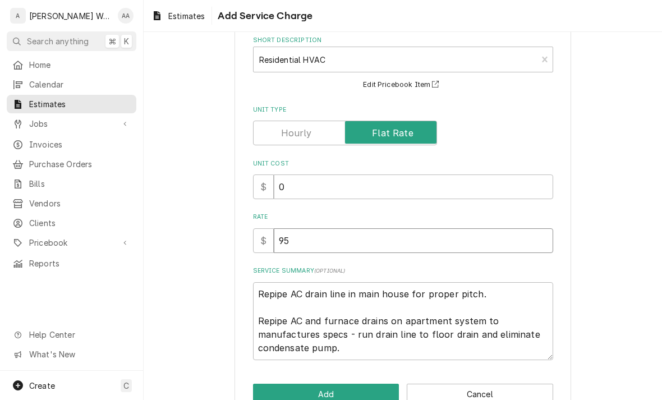
click at [309, 244] on input "95" at bounding box center [413, 240] width 279 height 25
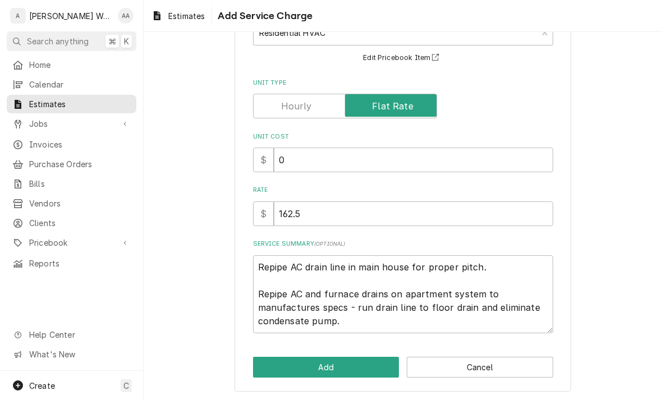
click at [271, 369] on button "Add" at bounding box center [326, 367] width 146 height 21
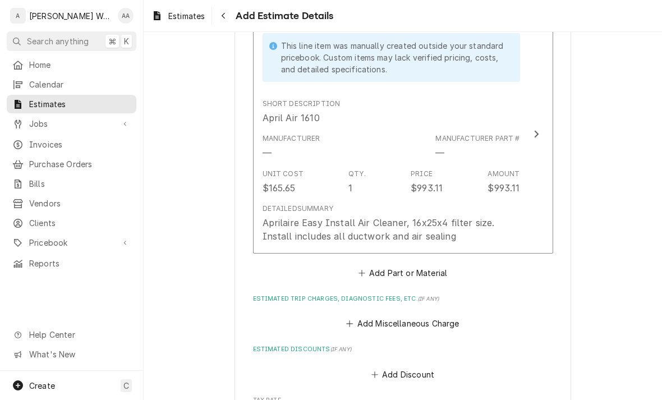
scroll to position [1245, 0]
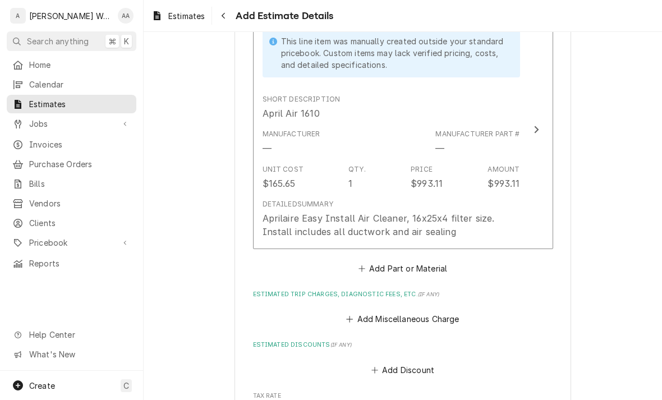
click at [385, 262] on button "Add Part or Material" at bounding box center [402, 269] width 93 height 16
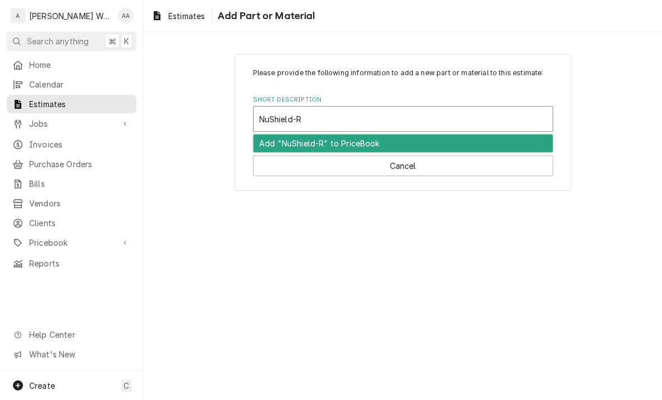
click at [276, 141] on div "Add "NuShield-R" to PriceBook" at bounding box center [403, 143] width 299 height 17
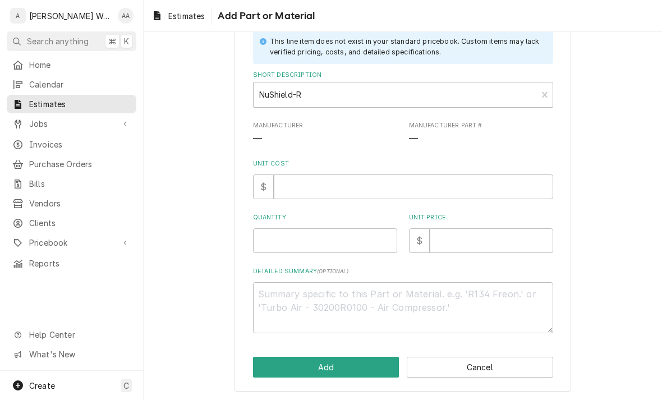
scroll to position [72, 0]
click at [268, 287] on textarea "Detailed Summary ( optional )" at bounding box center [403, 308] width 300 height 51
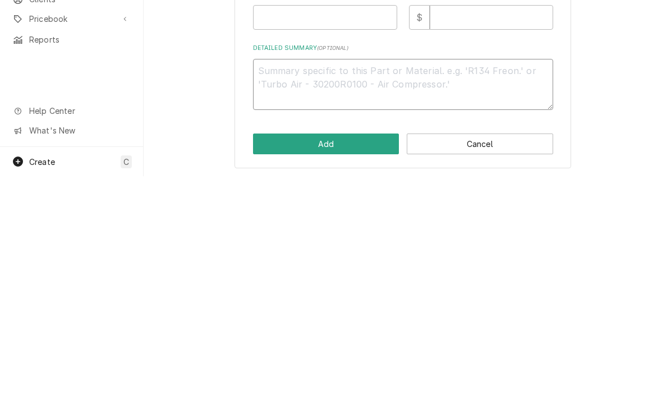
click at [281, 283] on textarea "Detailed Summary ( optional )" at bounding box center [403, 308] width 300 height 51
paste textarea "Nu-Calgon NuShield-R"
click at [258, 283] on textarea "Nu-Calgon NuShield-R" at bounding box center [403, 308] width 300 height 51
click at [306, 283] on textarea "Nu-Calgon NuShield-R" at bounding box center [403, 308] width 300 height 51
click at [327, 283] on textarea "NuShield-R" at bounding box center [403, 308] width 300 height 51
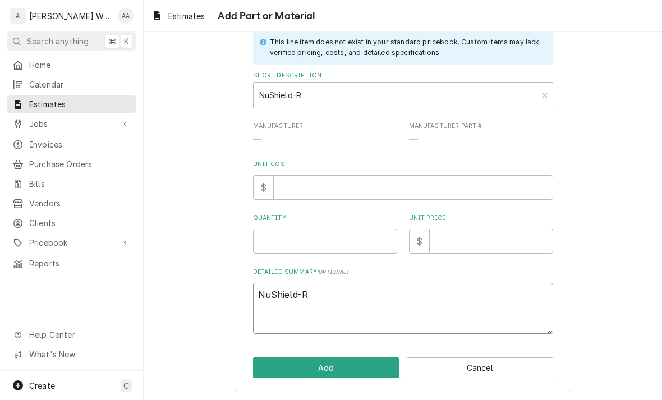
click at [337, 296] on textarea "NuShield-R" at bounding box center [403, 308] width 300 height 51
click at [276, 239] on input "Quantity" at bounding box center [325, 241] width 144 height 25
click at [512, 244] on input "Unit Price" at bounding box center [491, 241] width 123 height 25
click at [275, 372] on button "Add" at bounding box center [326, 367] width 146 height 21
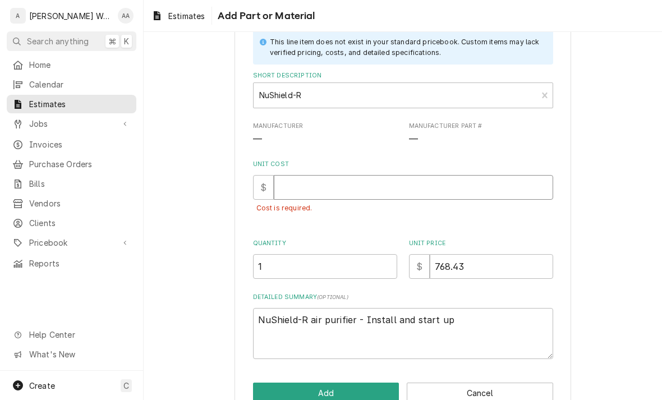
click at [305, 189] on input "Unit Cost" at bounding box center [413, 187] width 279 height 25
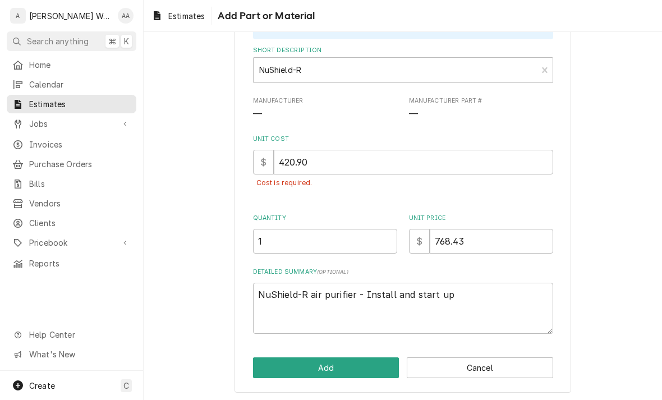
click at [276, 370] on button "Add" at bounding box center [326, 367] width 146 height 21
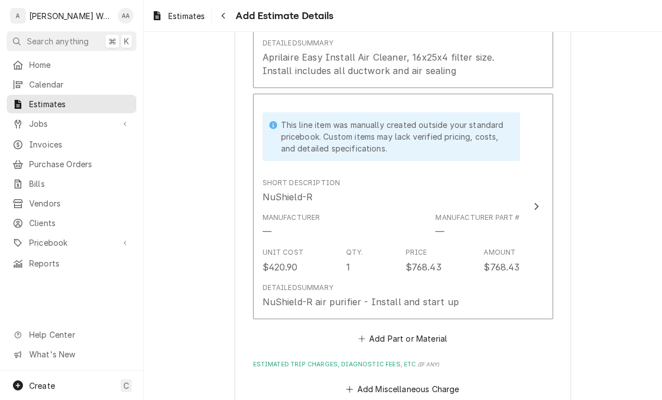
scroll to position [1406, 0]
click at [301, 282] on div "Detailed Summary" at bounding box center [298, 287] width 71 height 10
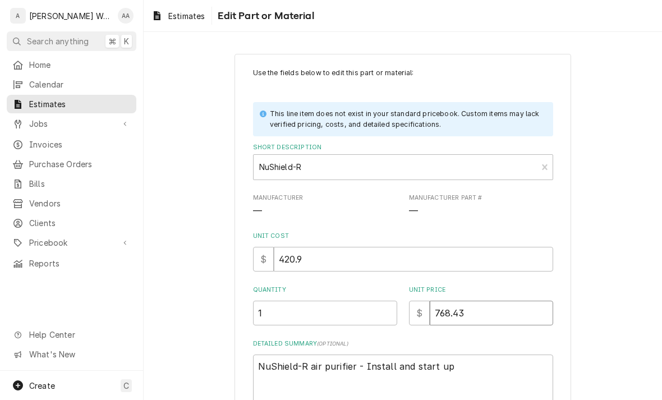
click at [514, 318] on input "768.43" at bounding box center [491, 313] width 123 height 25
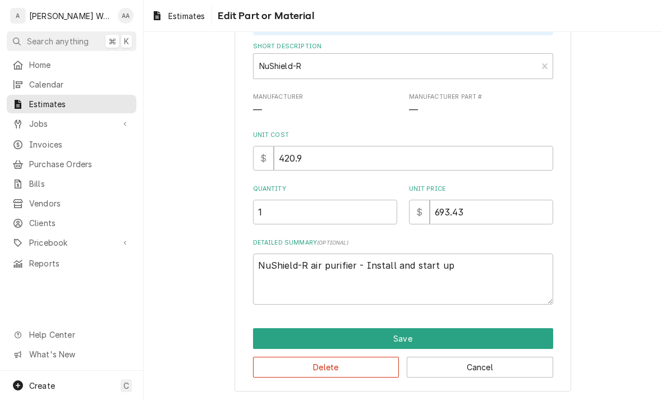
click at [268, 340] on button "Save" at bounding box center [403, 338] width 300 height 21
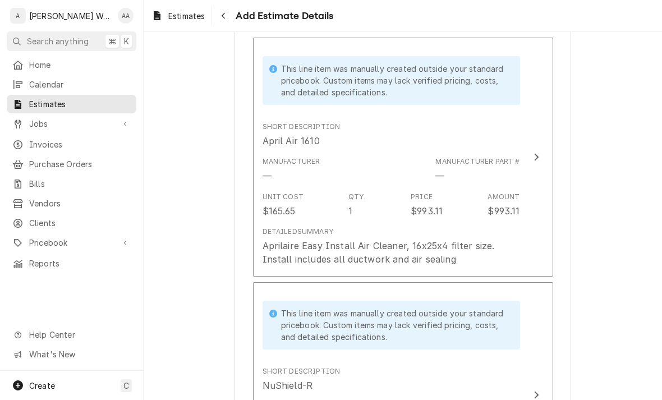
scroll to position [1217, 0]
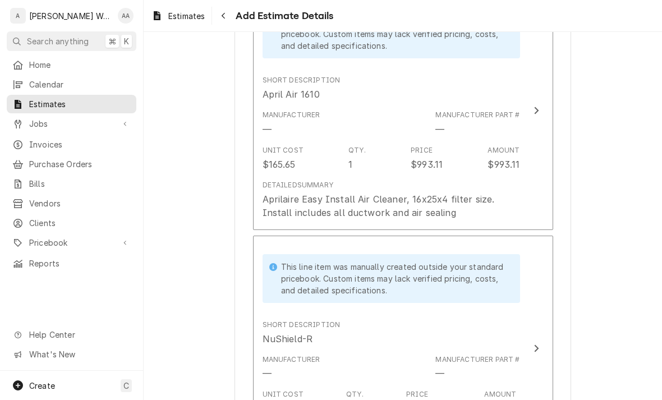
click at [299, 195] on div "Aprilaire Easy Install Air Cleaner, 16x25x4 filter size. Install includes all d…" at bounding box center [380, 205] width 235 height 27
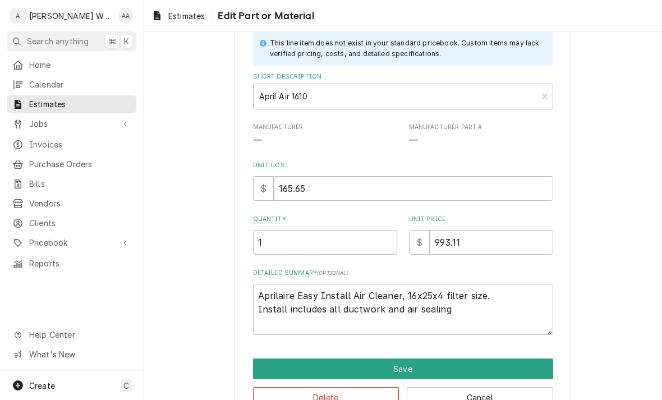
scroll to position [70, 0]
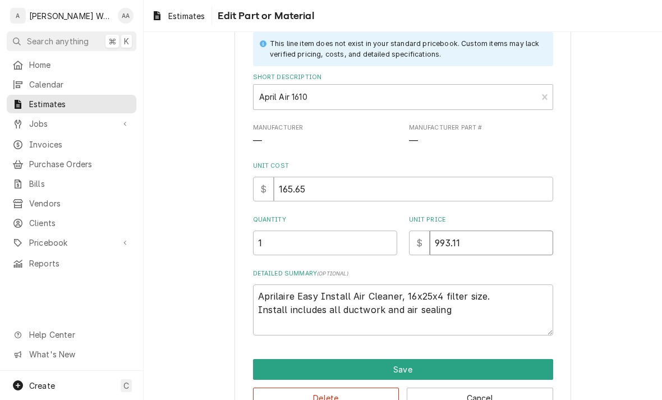
click at [522, 232] on input "993.11" at bounding box center [491, 243] width 123 height 25
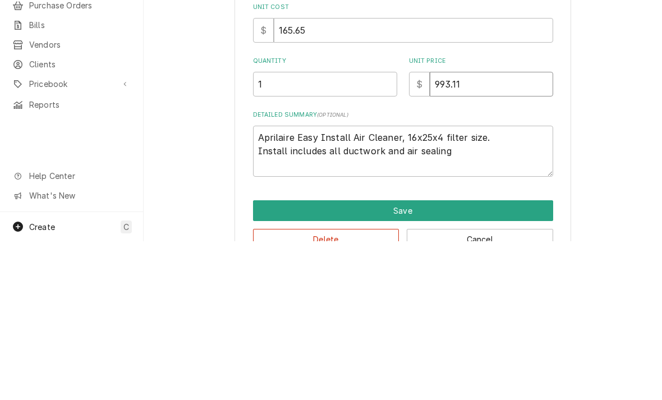
click at [504, 231] on input "993.11" at bounding box center [491, 243] width 123 height 25
click at [502, 231] on input "993.11" at bounding box center [491, 243] width 123 height 25
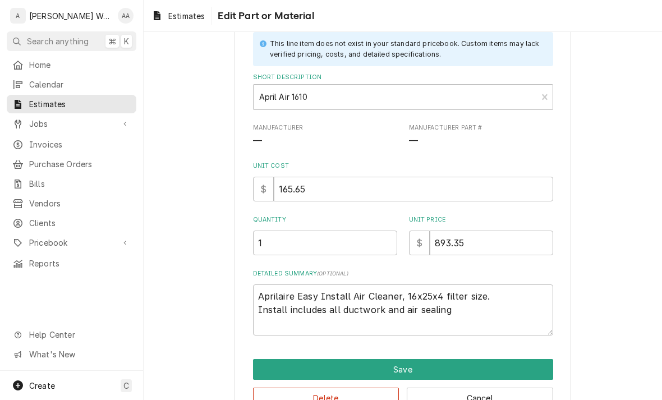
click at [267, 372] on button "Save" at bounding box center [403, 369] width 300 height 21
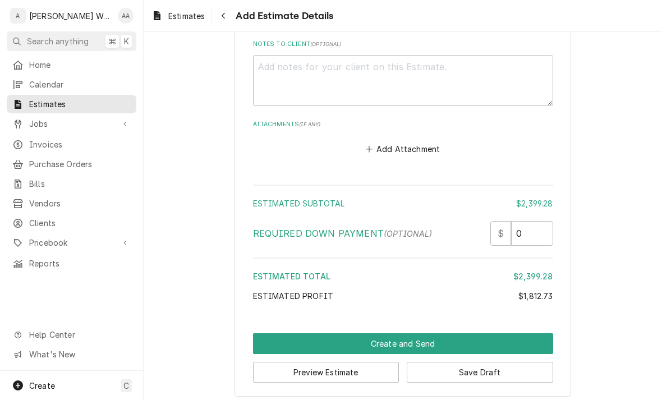
click at [253, 336] on button "Create and Send" at bounding box center [403, 343] width 300 height 21
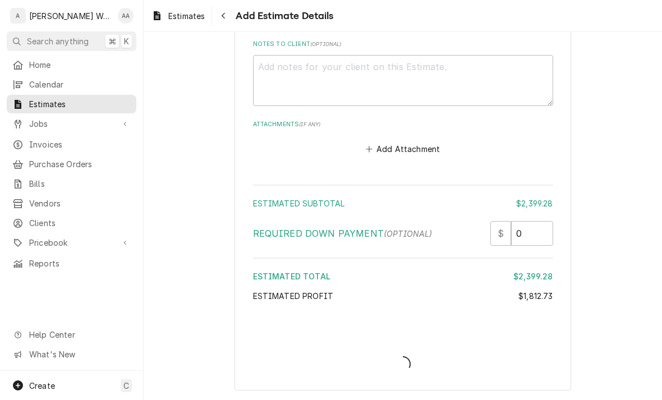
scroll to position [1899, 0]
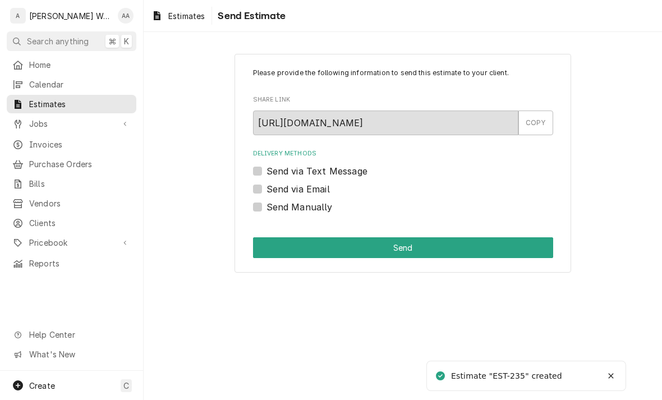
click at [267, 188] on label "Send via Email" at bounding box center [298, 188] width 63 height 13
click at [267, 188] on input "Send via Email" at bounding box center [417, 194] width 300 height 25
checkbox input "true"
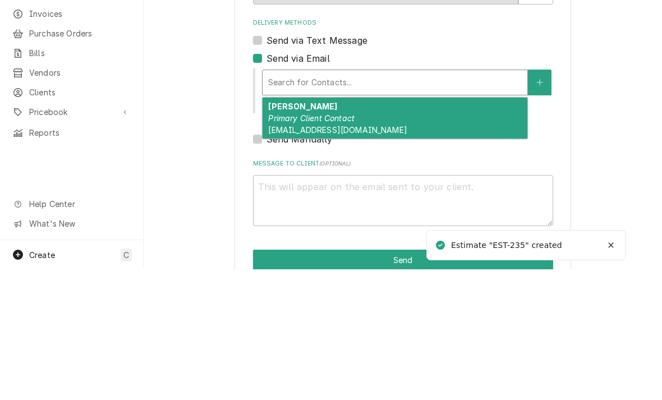
click at [289, 244] on em "Primary Client Contact" at bounding box center [311, 249] width 86 height 10
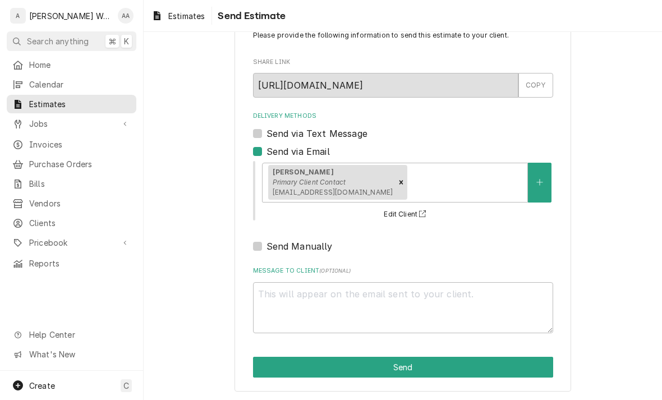
scroll to position [37, 0]
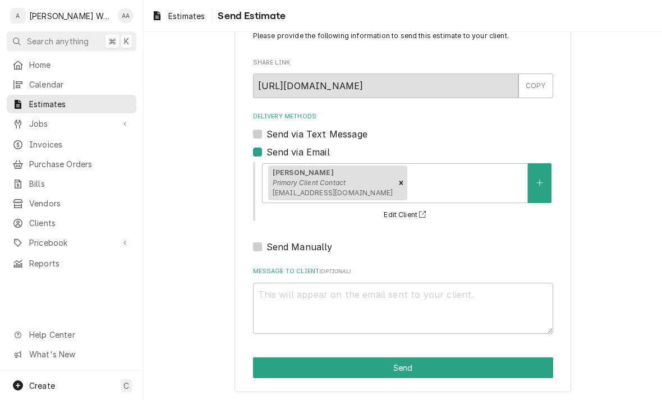
click at [268, 366] on button "Send" at bounding box center [403, 367] width 300 height 21
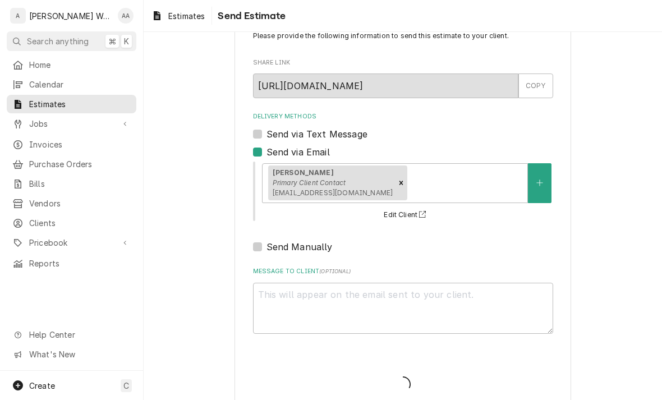
type textarea "x"
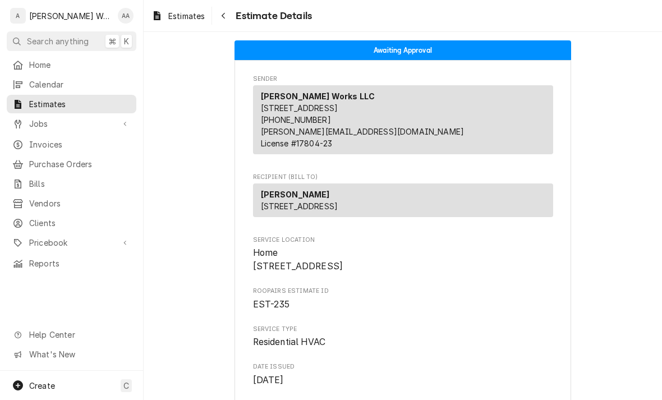
click at [36, 118] on span "Jobs" at bounding box center [71, 124] width 85 height 12
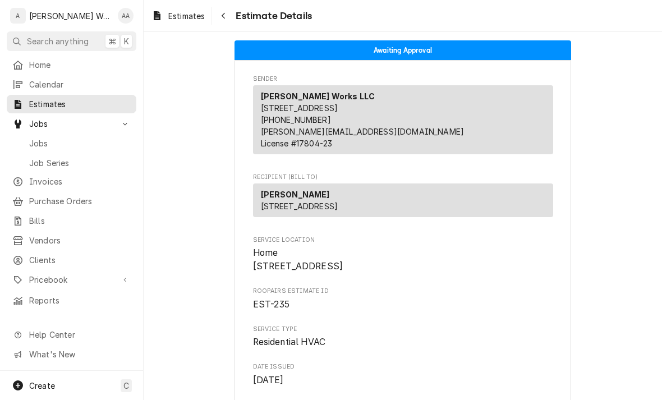
click at [33, 141] on span "Jobs" at bounding box center [80, 143] width 102 height 12
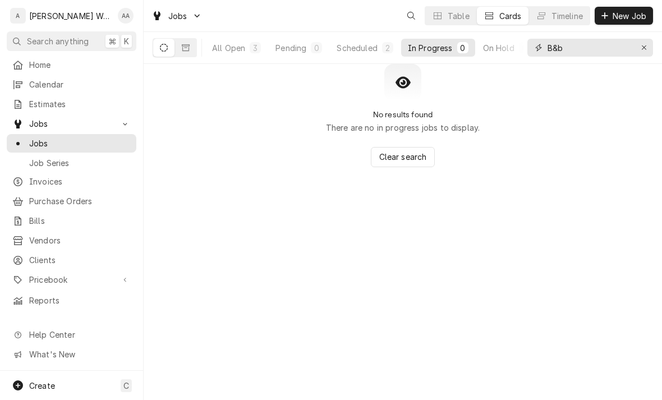
click at [649, 48] on div "Erase input" at bounding box center [644, 47] width 11 height 11
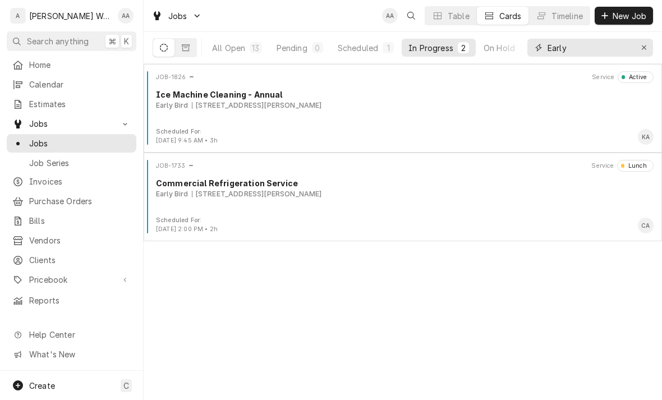
type input "Early"
click at [203, 202] on div "JOB-1733 Service Lunch Commercial Refrigeration Service Early Bird [STREET_ADDR…" at bounding box center [403, 188] width 510 height 56
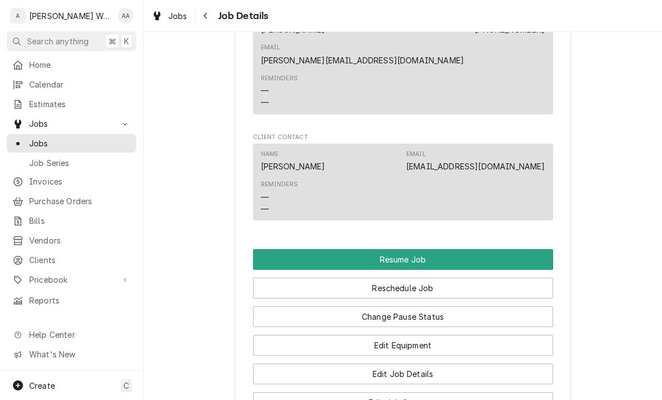
scroll to position [897, 0]
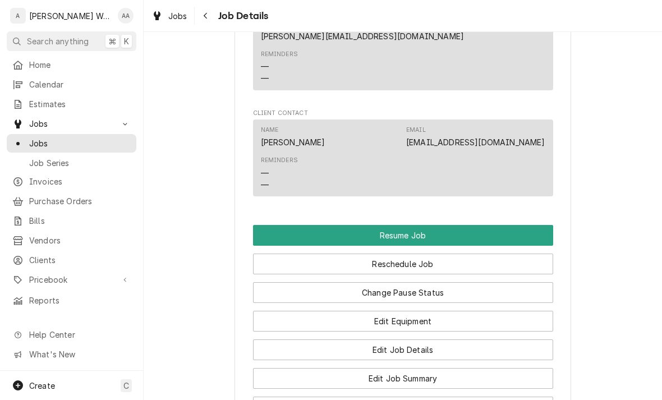
click at [287, 225] on button "Resume Job" at bounding box center [403, 235] width 300 height 21
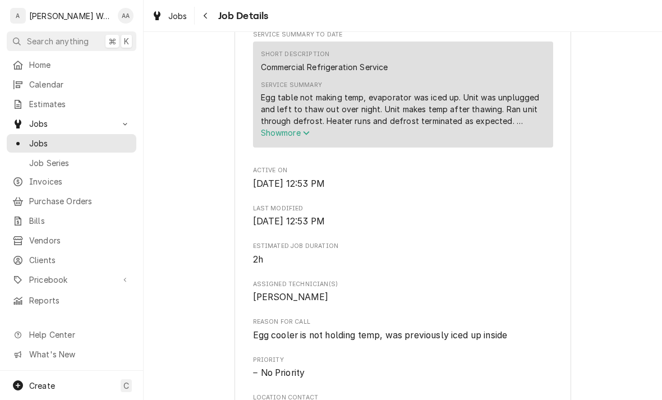
scroll to position [437, 0]
click at [276, 138] on span "Show more" at bounding box center [285, 134] width 49 height 10
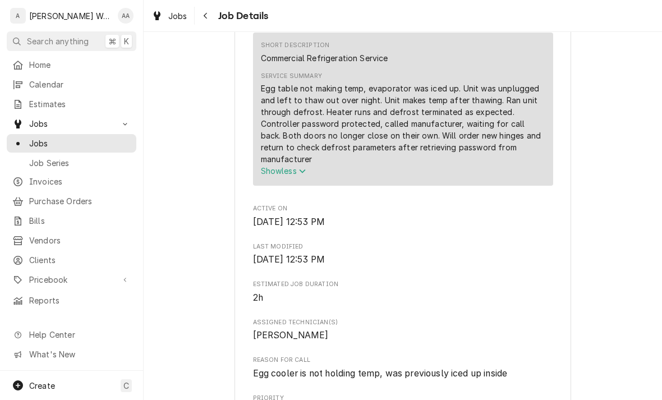
scroll to position [447, 0]
